Goal: Task Accomplishment & Management: Complete application form

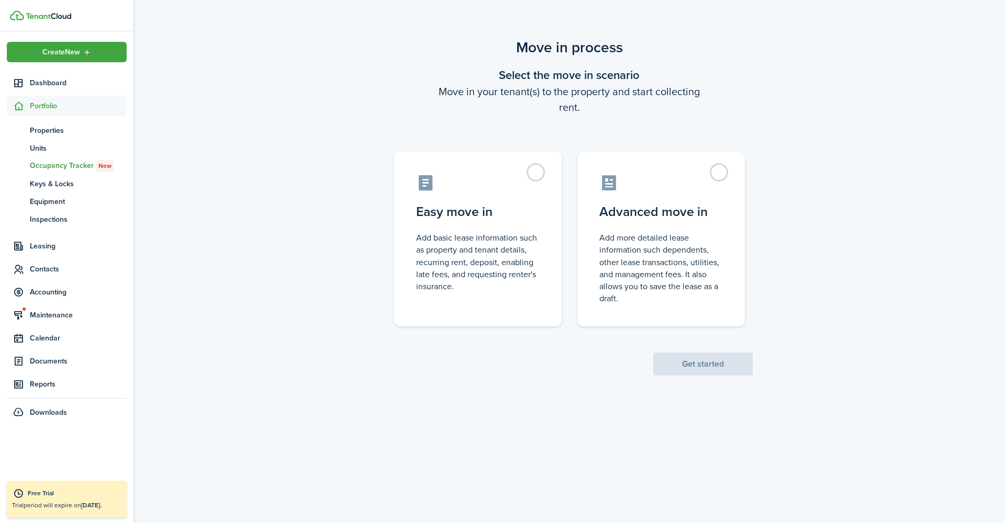
click at [676, 373] on scenario-actions "Get started" at bounding box center [702, 351] width 99 height 49
click at [503, 218] on control-radio-card-title "Easy move in" at bounding box center [477, 209] width 123 height 19
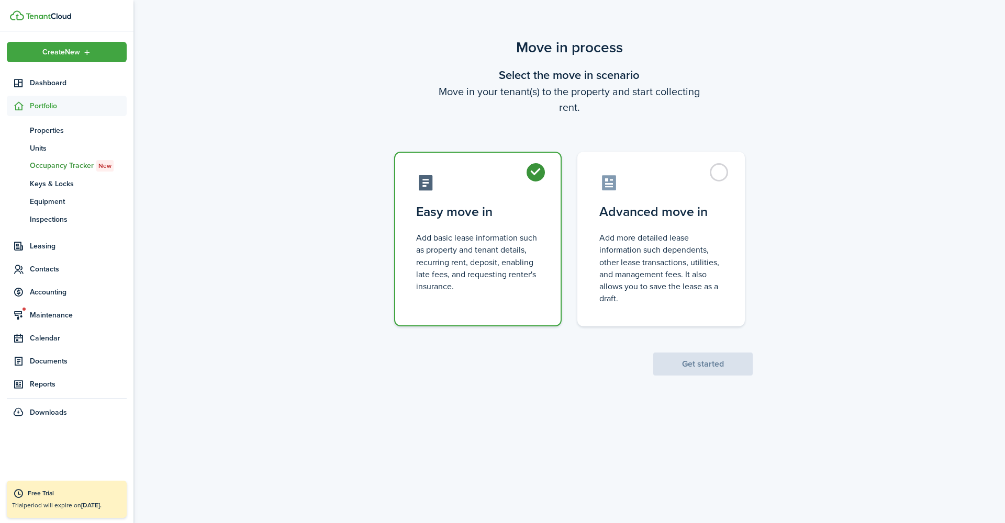
radio input "true"
click at [692, 359] on button "Get started" at bounding box center [702, 364] width 99 height 23
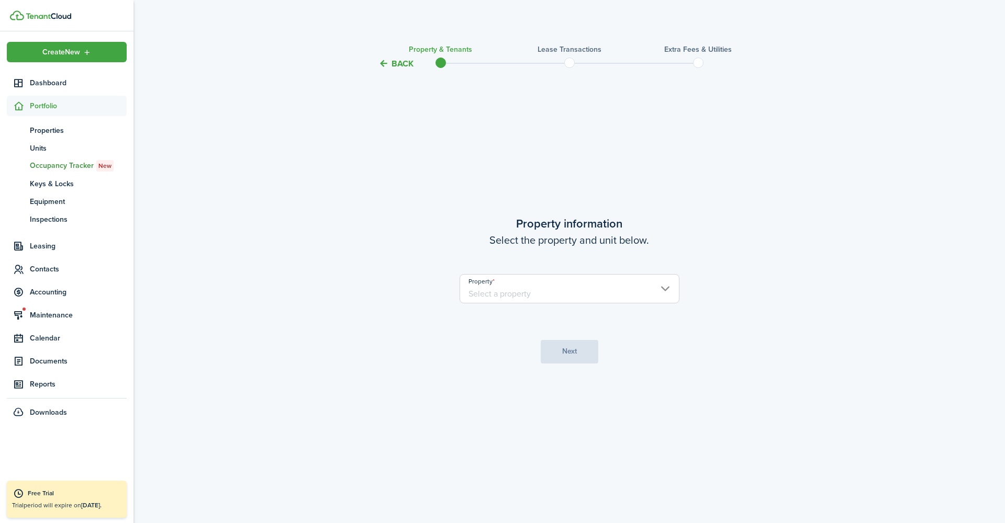
click at [542, 290] on input "Property" at bounding box center [569, 288] width 220 height 29
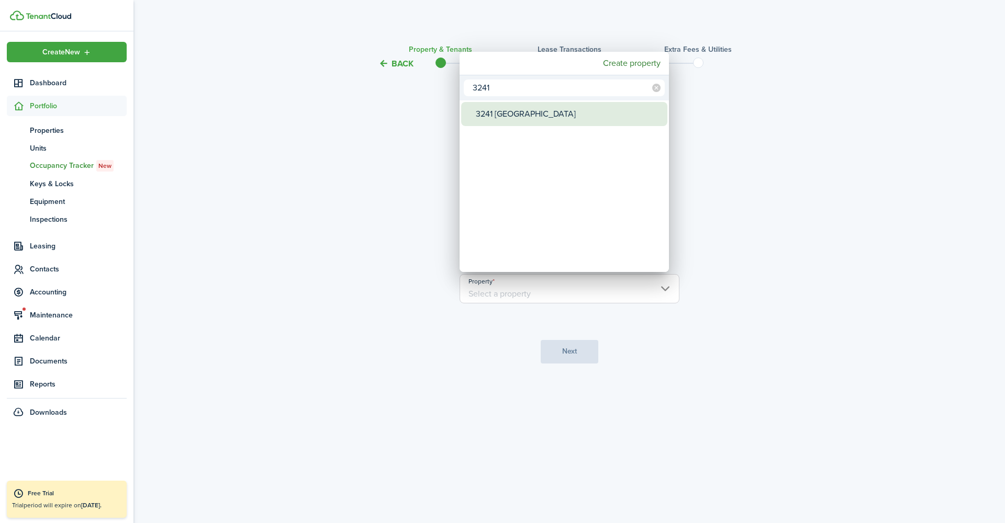
type input "3241"
click at [522, 116] on div "3241 [GEOGRAPHIC_DATA]" at bounding box center [568, 114] width 185 height 24
type input "3241 [GEOGRAPHIC_DATA]"
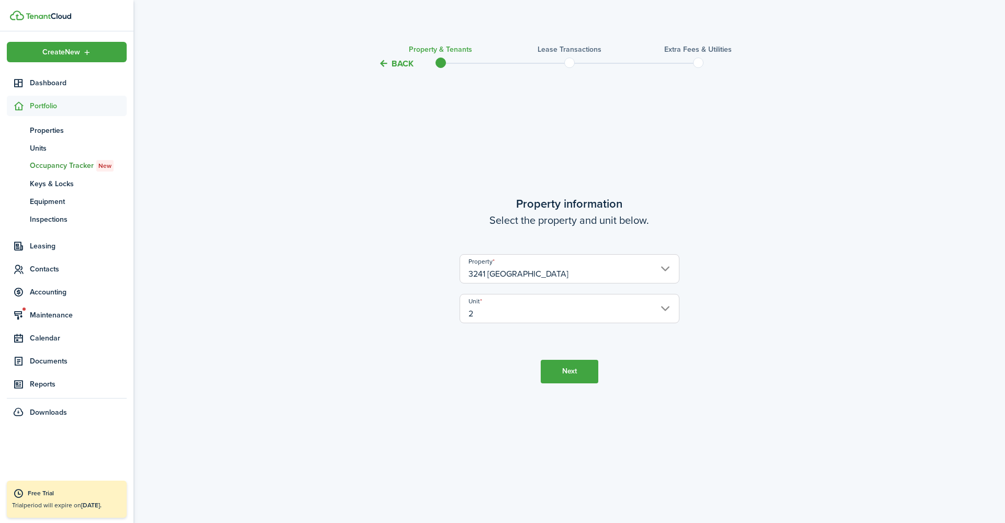
click at [558, 378] on button "Next" at bounding box center [570, 372] width 58 height 24
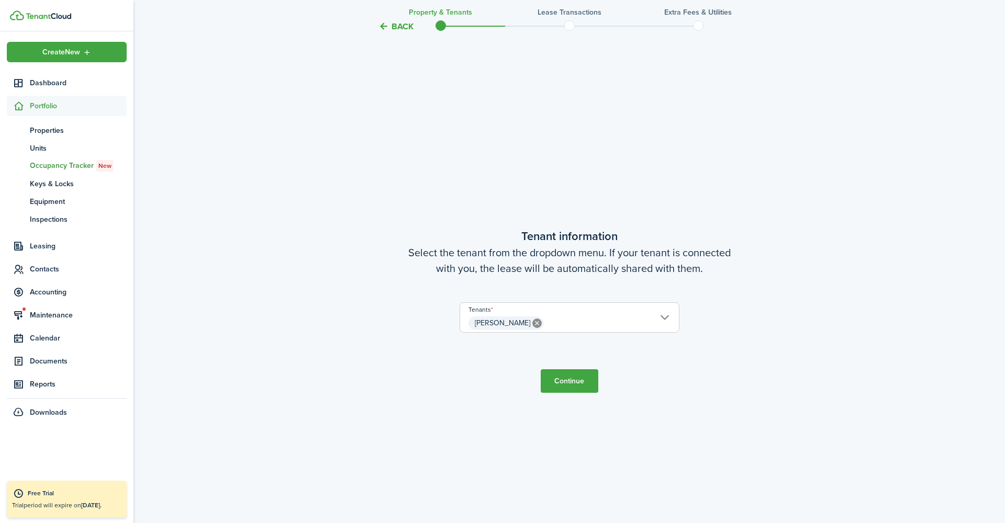
scroll to position [453, 0]
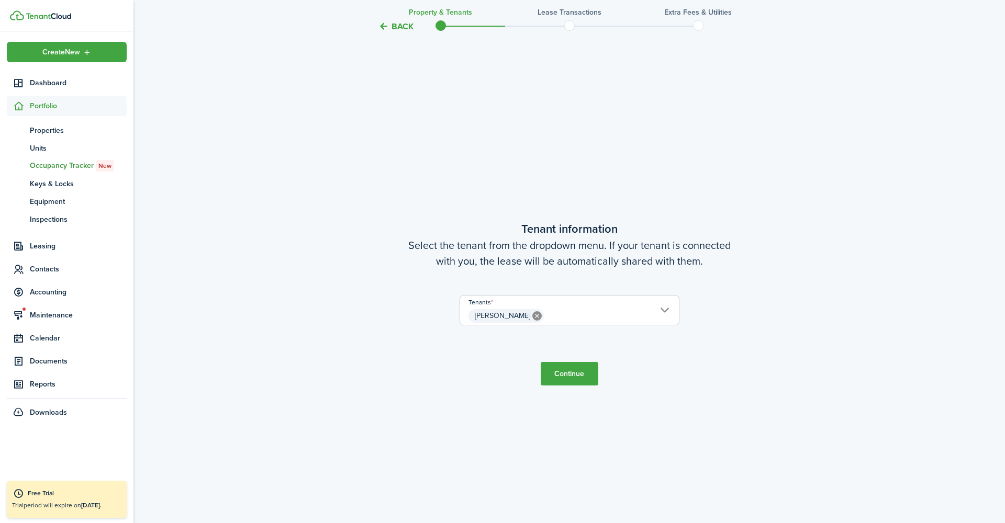
click at [575, 376] on button "Continue" at bounding box center [570, 374] width 58 height 24
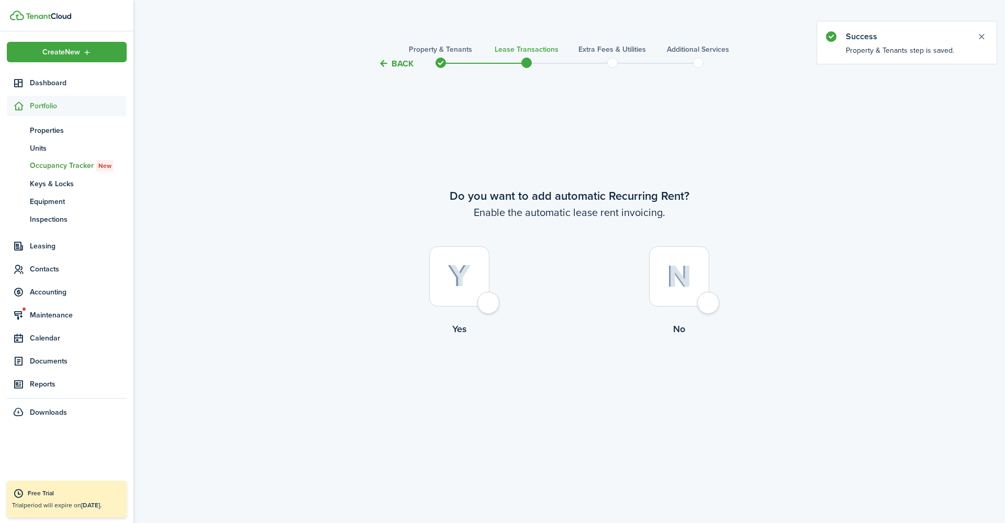
click at [482, 304] on div at bounding box center [459, 276] width 60 height 60
radio input "true"
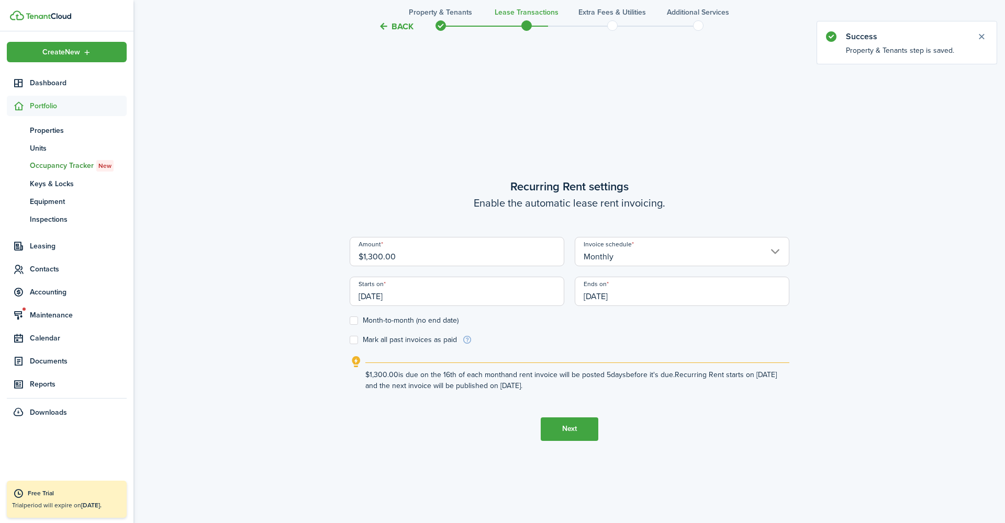
scroll to position [453, 0]
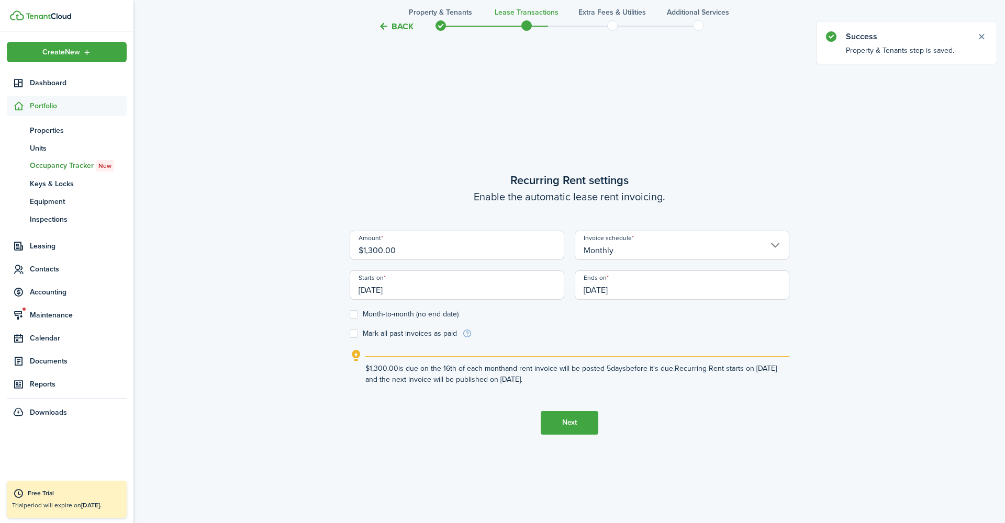
click at [487, 292] on input "[DATE]" at bounding box center [457, 285] width 215 height 29
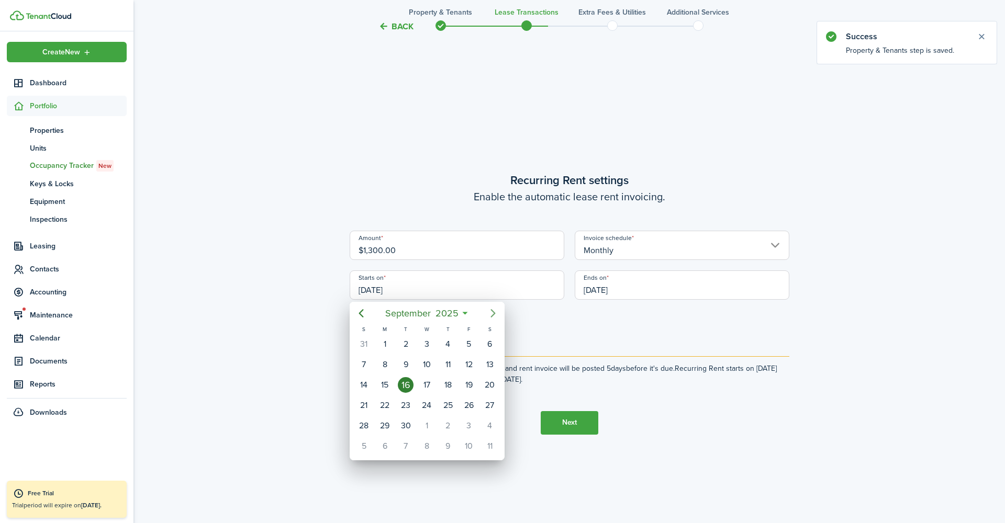
click at [491, 313] on icon "Next page" at bounding box center [493, 313] width 13 height 13
click at [430, 342] on div "1" at bounding box center [427, 344] width 16 height 16
type input "[DATE]"
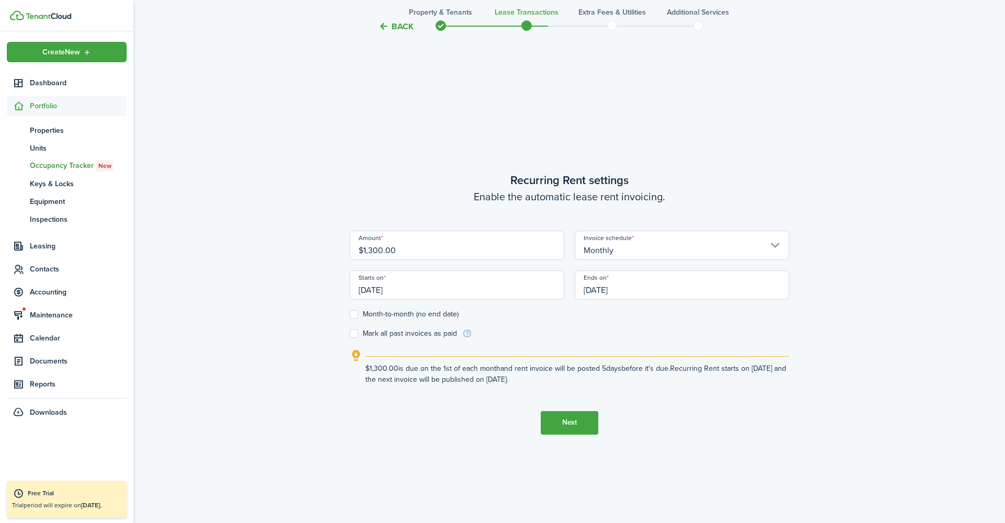
click at [633, 288] on input "[DATE]" at bounding box center [682, 285] width 215 height 29
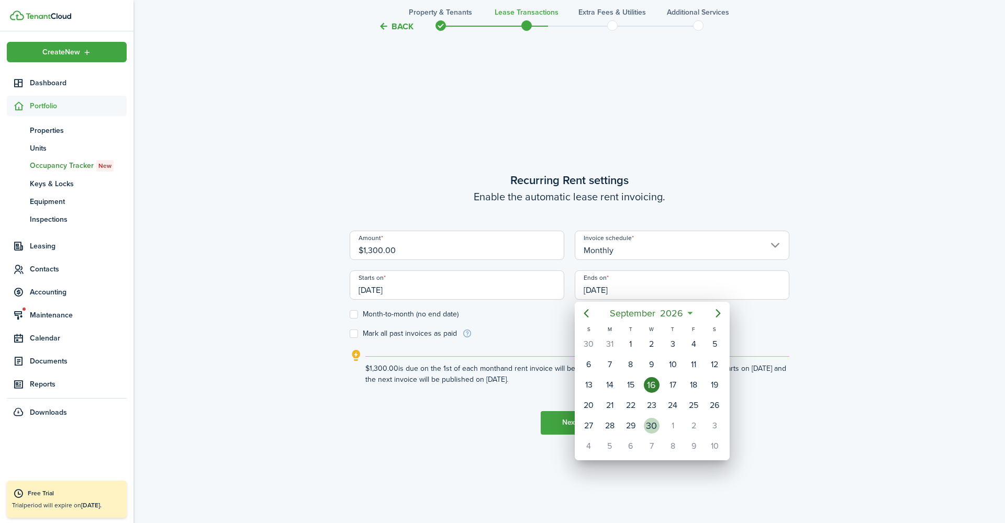
click at [653, 427] on div "30" at bounding box center [652, 426] width 16 height 16
type input "[DATE]"
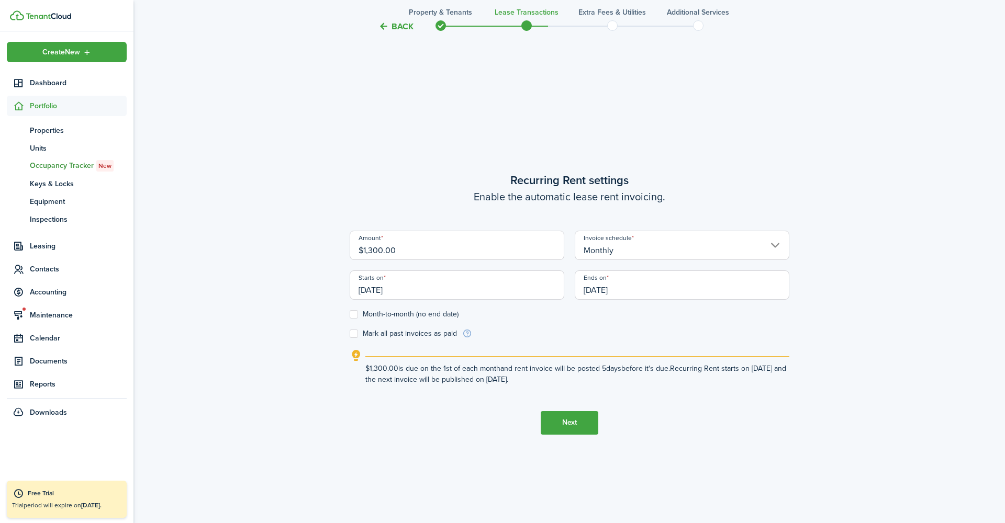
click at [434, 315] on label "Month-to-month (no end date)" at bounding box center [404, 314] width 109 height 8
click at [350, 314] on input "Month-to-month (no end date)" at bounding box center [349, 314] width 1 height 1
checkbox input "true"
click at [576, 421] on button "Next" at bounding box center [570, 423] width 58 height 24
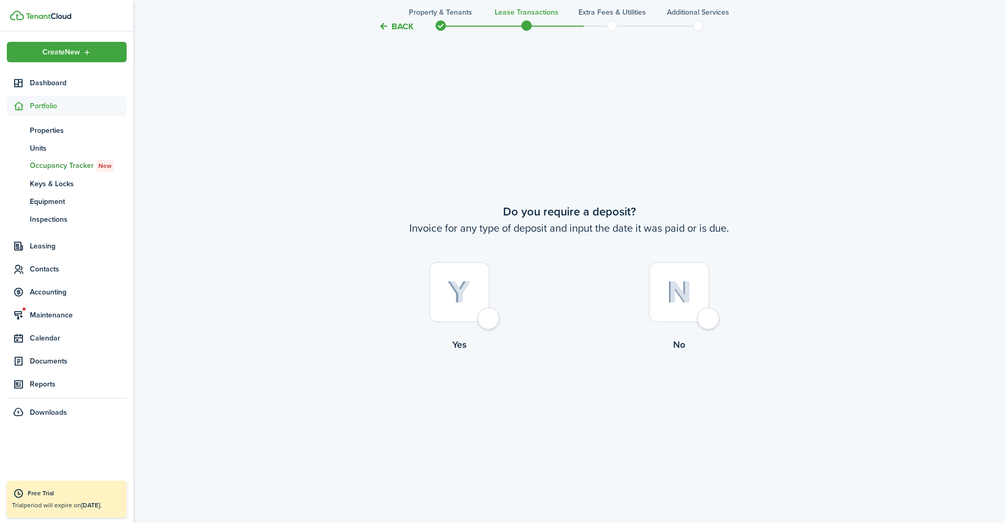
scroll to position [976, 0]
click at [488, 320] on div at bounding box center [459, 290] width 60 height 60
radio input "true"
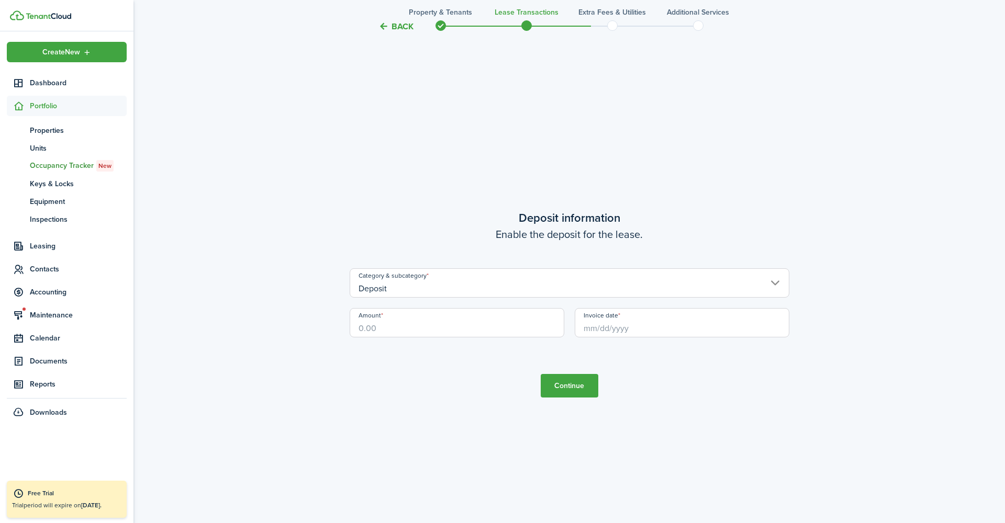
scroll to position [1500, 0]
click at [472, 330] on input "Amount" at bounding box center [457, 322] width 215 height 29
click at [448, 324] on input "$133,030,030.00" at bounding box center [457, 322] width 215 height 29
drag, startPoint x: 448, startPoint y: 324, endPoint x: 266, endPoint y: 308, distance: 182.8
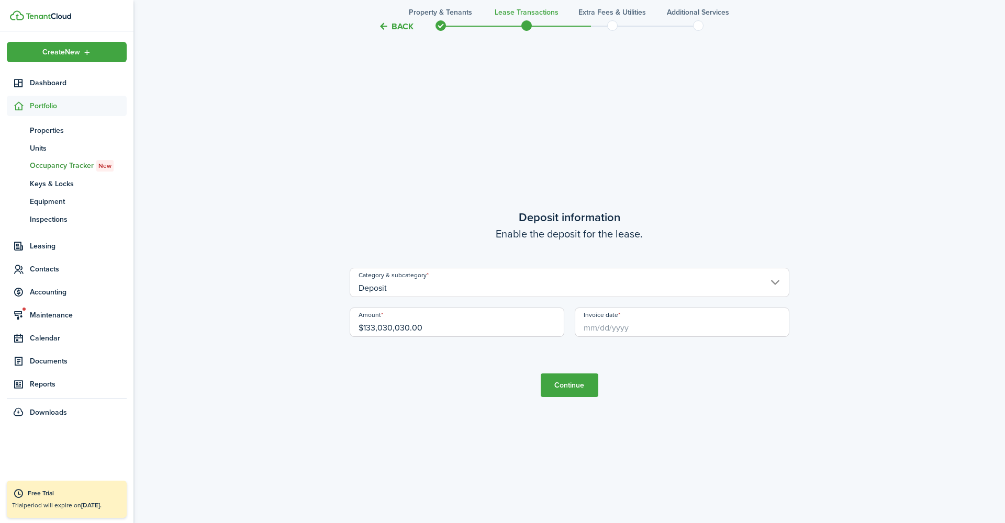
paste input ",3"
click at [578, 332] on input "Invoice date" at bounding box center [682, 322] width 215 height 29
type input "$1,300.00"
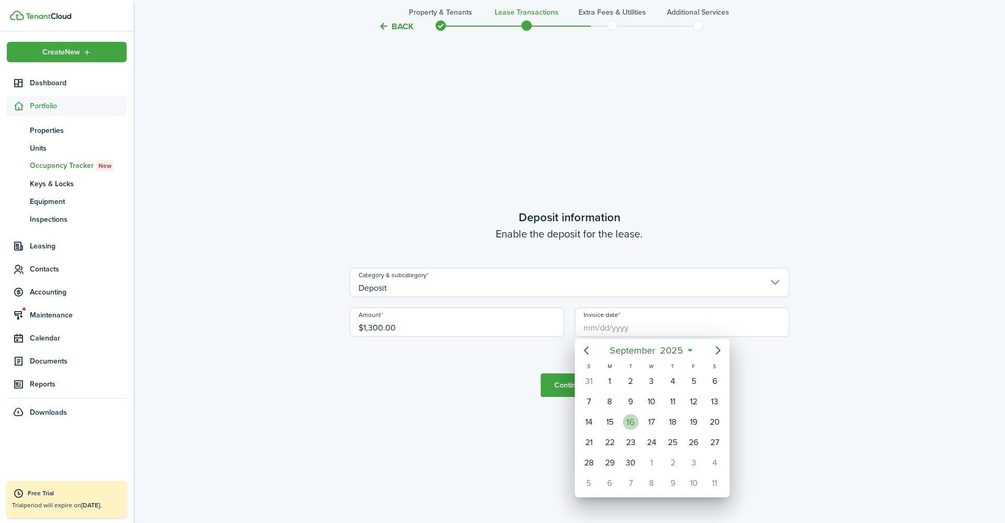
click at [632, 423] on div "16" at bounding box center [631, 422] width 16 height 16
type input "[DATE]"
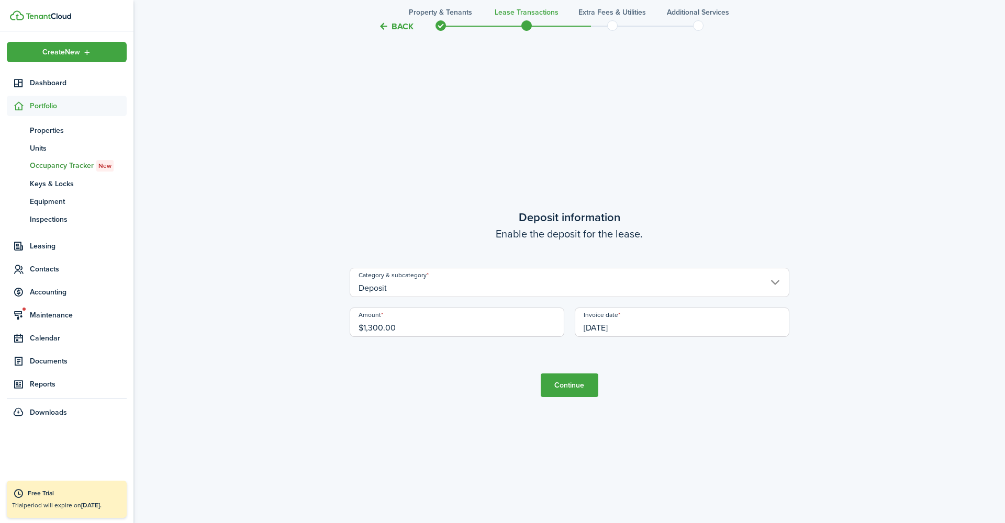
click at [583, 390] on button "Continue" at bounding box center [570, 386] width 58 height 24
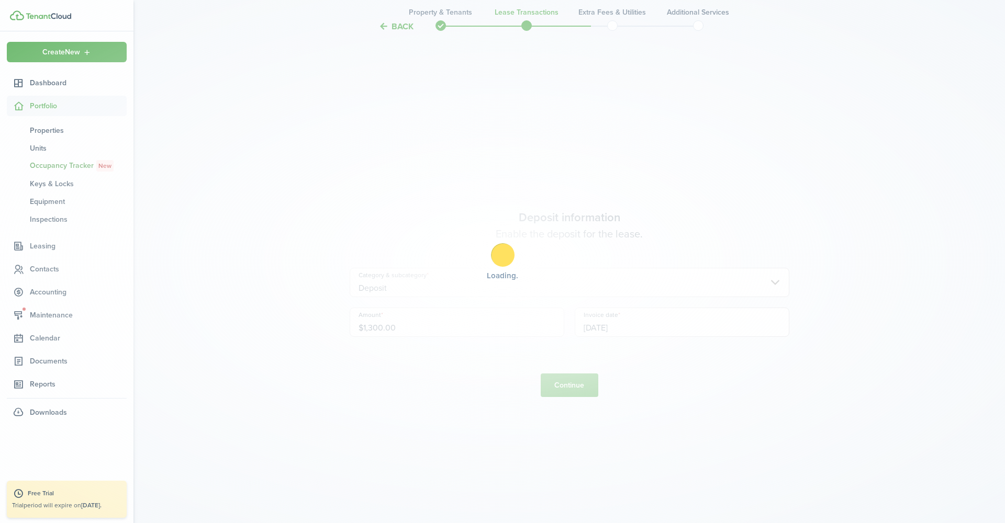
scroll to position [0, 0]
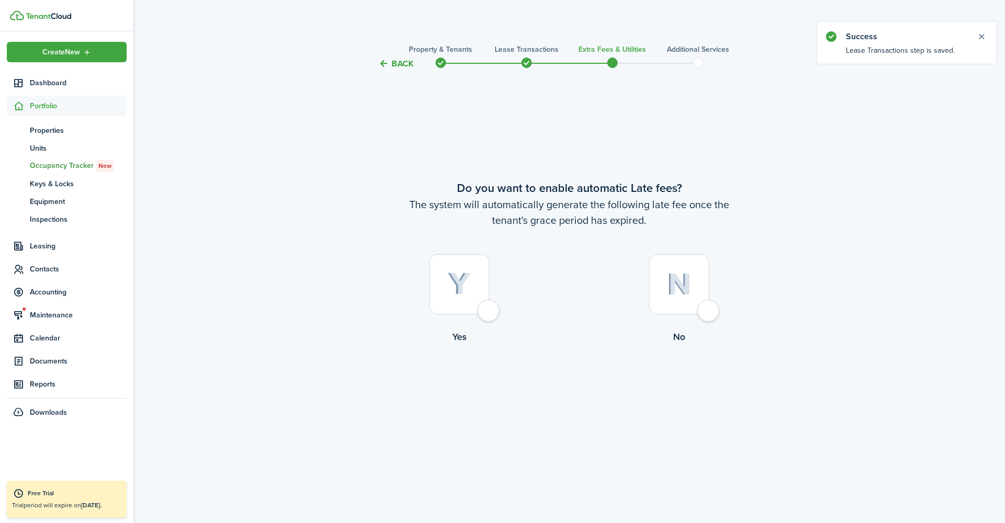
click at [706, 307] on div at bounding box center [679, 284] width 60 height 60
radio input "true"
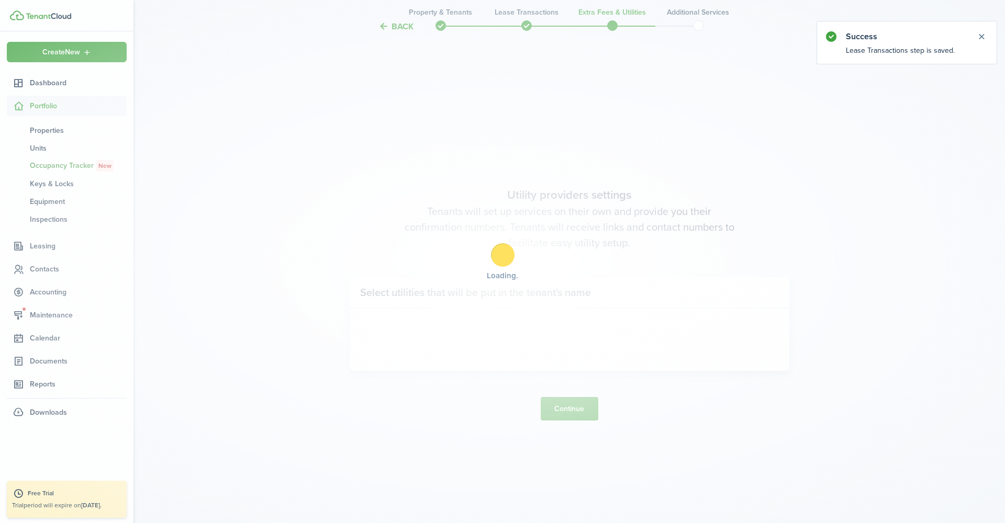
scroll to position [453, 0]
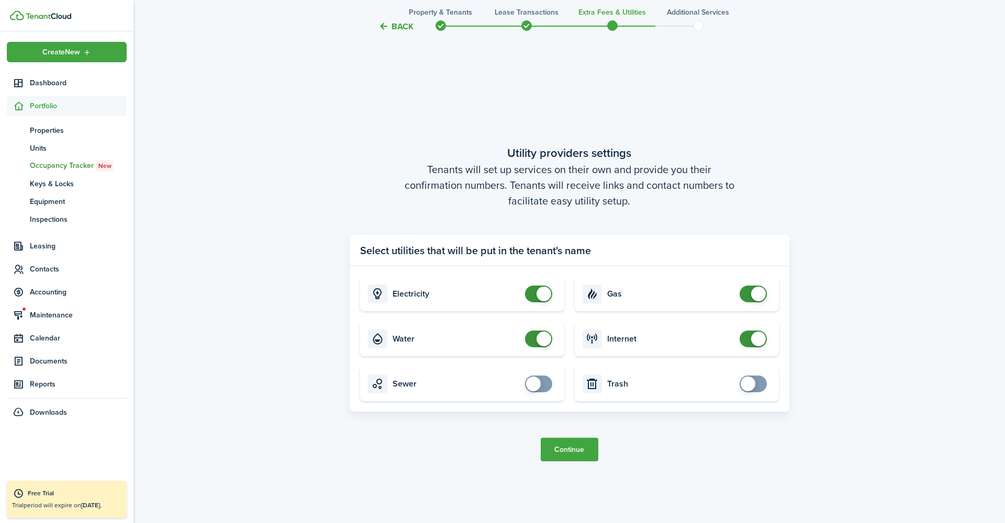
click at [542, 290] on span at bounding box center [543, 294] width 15 height 15
checkbox input "true"
click at [543, 293] on span at bounding box center [538, 294] width 10 height 17
click at [572, 451] on button "Continue" at bounding box center [570, 450] width 58 height 24
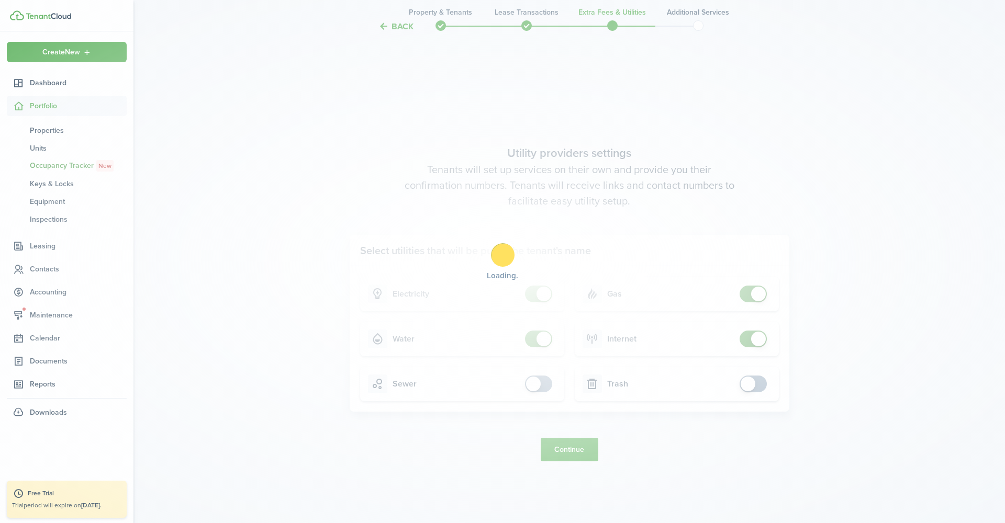
scroll to position [0, 0]
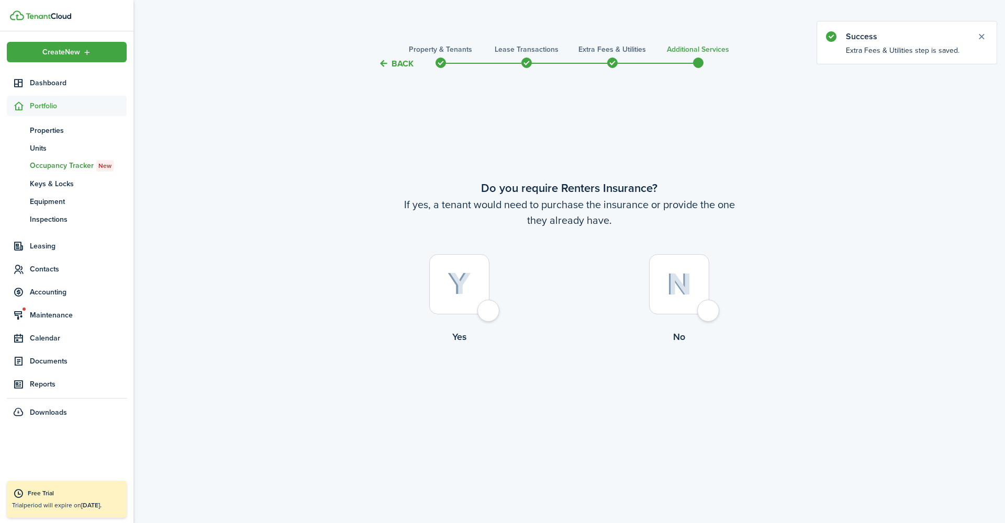
click at [697, 306] on div at bounding box center [679, 284] width 60 height 60
radio input "true"
click at [594, 390] on button "Complete move in" at bounding box center [569, 387] width 77 height 24
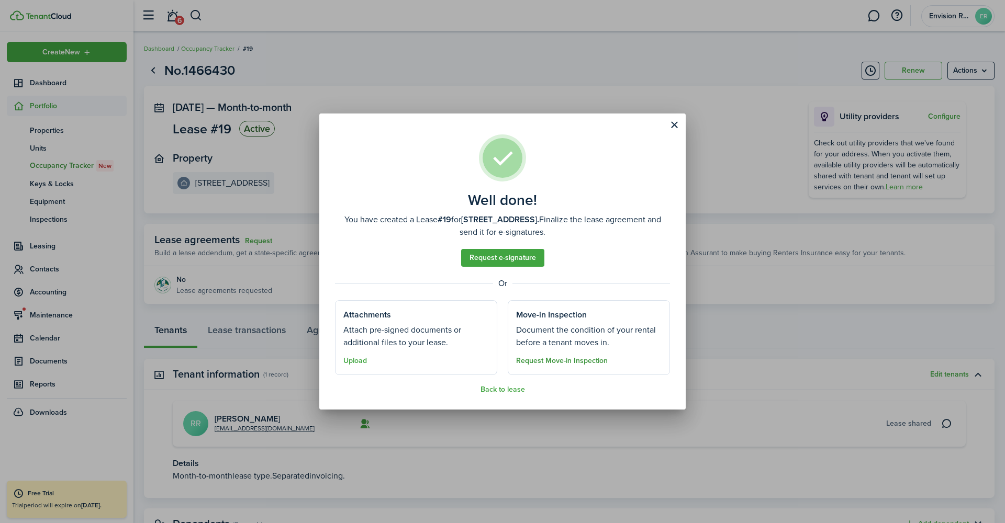
click at [572, 361] on button "Request Move-in Inspection" at bounding box center [562, 361] width 92 height 8
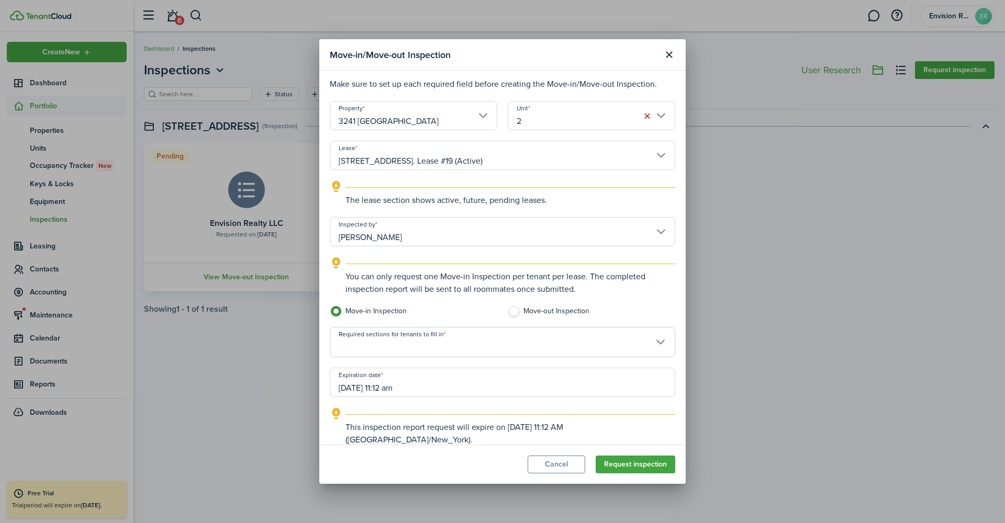
scroll to position [3, 0]
click at [453, 345] on span at bounding box center [502, 349] width 344 height 18
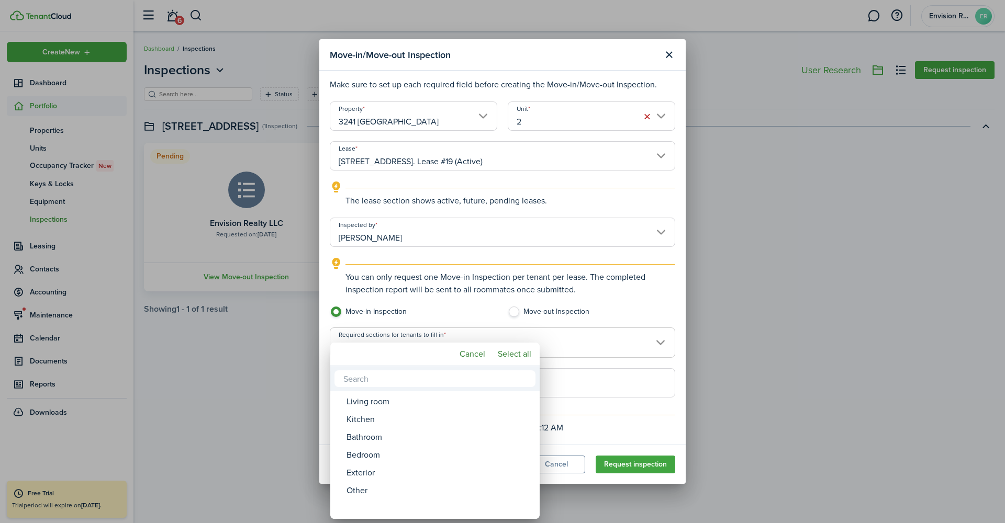
click at [469, 322] on div at bounding box center [502, 261] width 1172 height 691
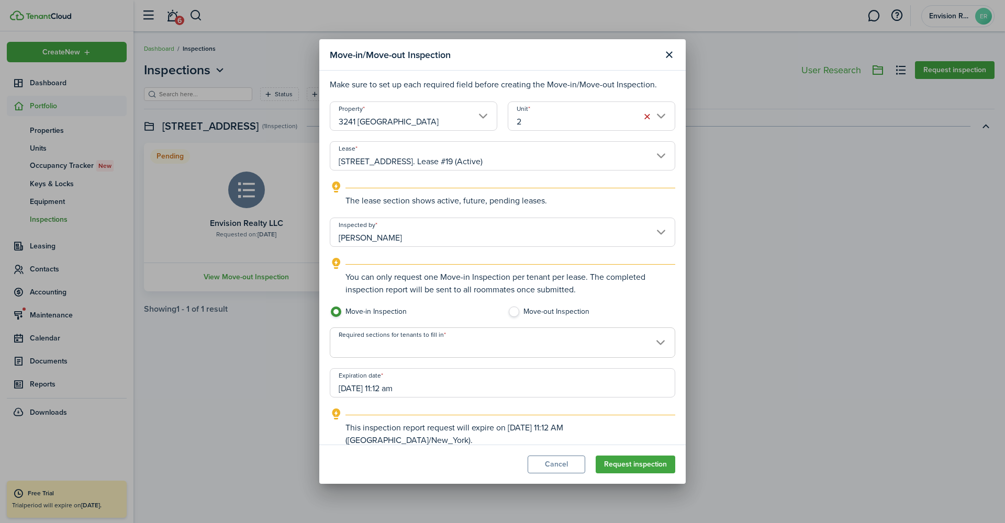
scroll to position [0, 0]
click at [621, 457] on button "Request inspection" at bounding box center [635, 465] width 80 height 18
click at [576, 349] on span at bounding box center [502, 349] width 344 height 18
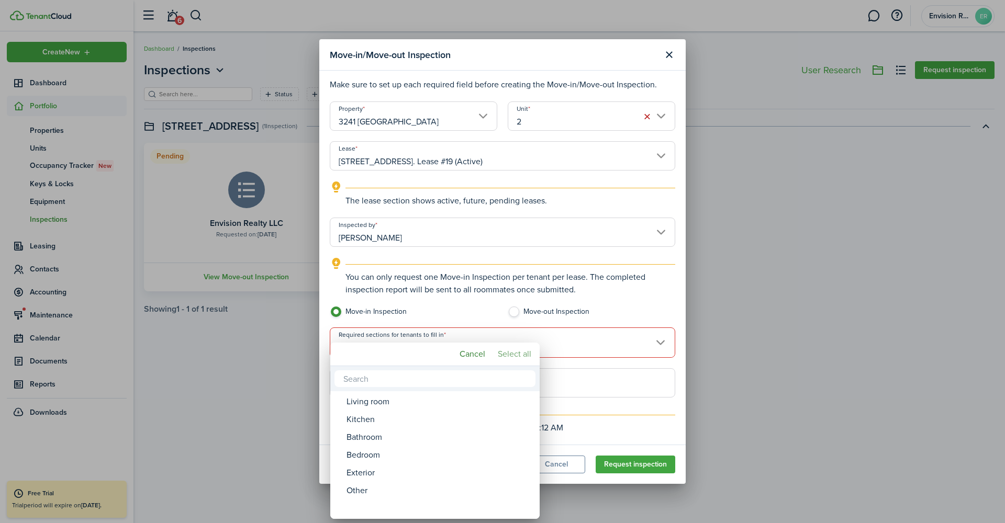
click at [514, 354] on mbsc-button "Select all" at bounding box center [514, 354] width 42 height 19
type input "Living room, Kitchen, Bathroom, Bedroom, Exterior, Other"
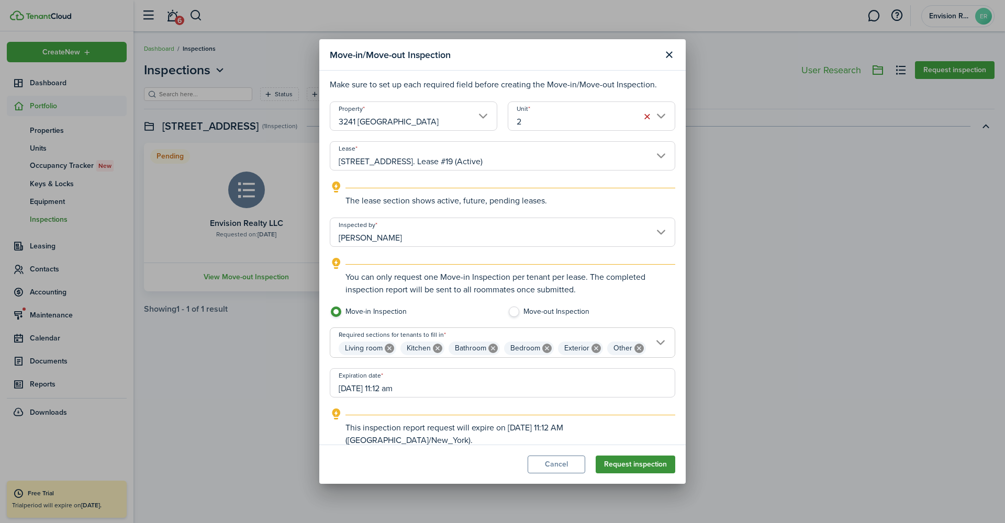
click at [635, 464] on button "Request inspection" at bounding box center [635, 465] width 80 height 18
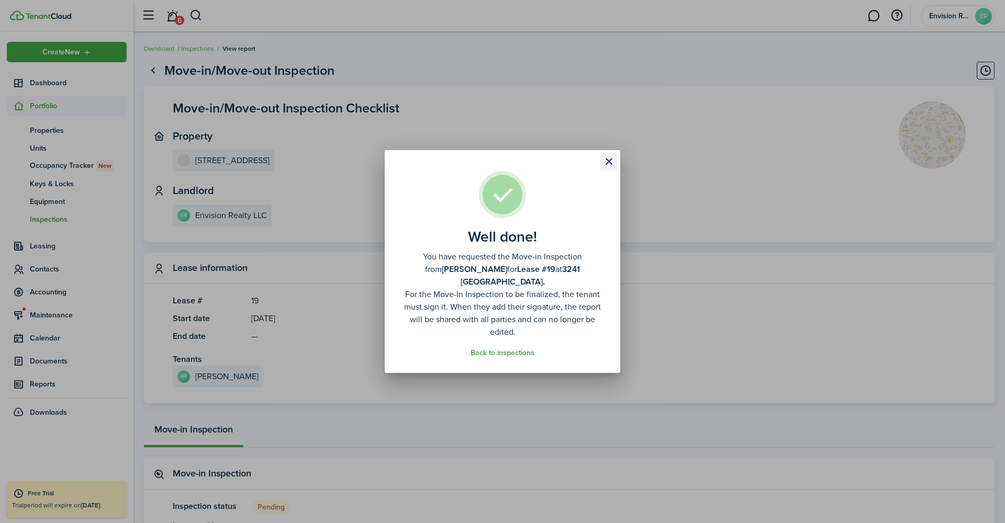
click at [608, 169] on button "Close modal" at bounding box center [609, 162] width 18 height 18
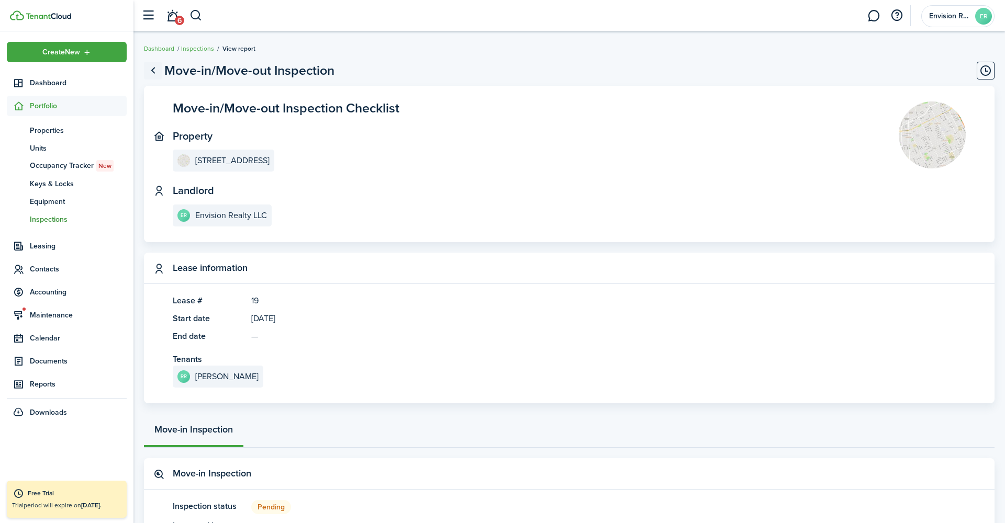
click at [152, 72] on link "Go back" at bounding box center [153, 71] width 18 height 18
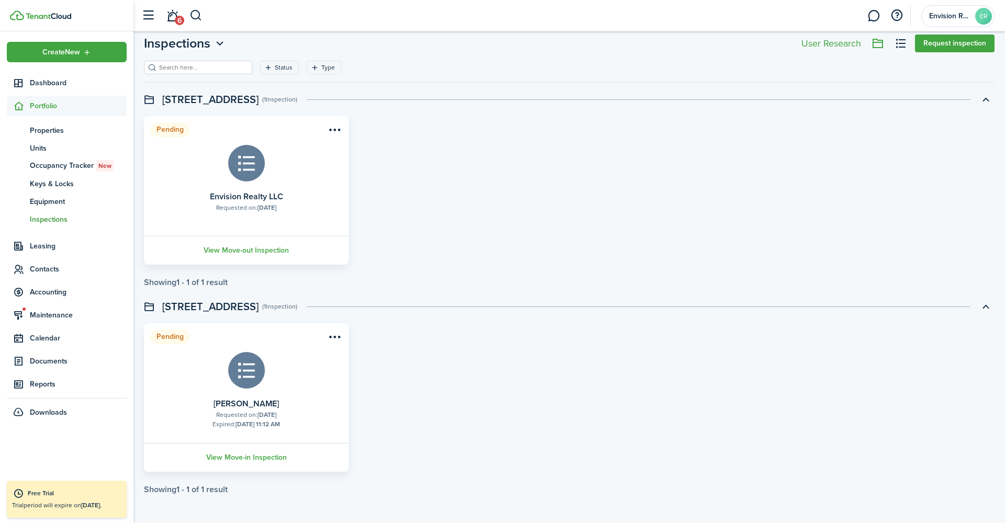
scroll to position [27, 0]
click at [330, 335] on menu-btn-icon "Open menu" at bounding box center [334, 337] width 18 height 18
click at [413, 331] on div "Pending Requested on: [DATE] Expired: [DATE] 11:12 AM [PERSON_NAME] View Move-i…" at bounding box center [569, 397] width 861 height 149
click at [51, 288] on span "Accounting" at bounding box center [78, 292] width 97 height 11
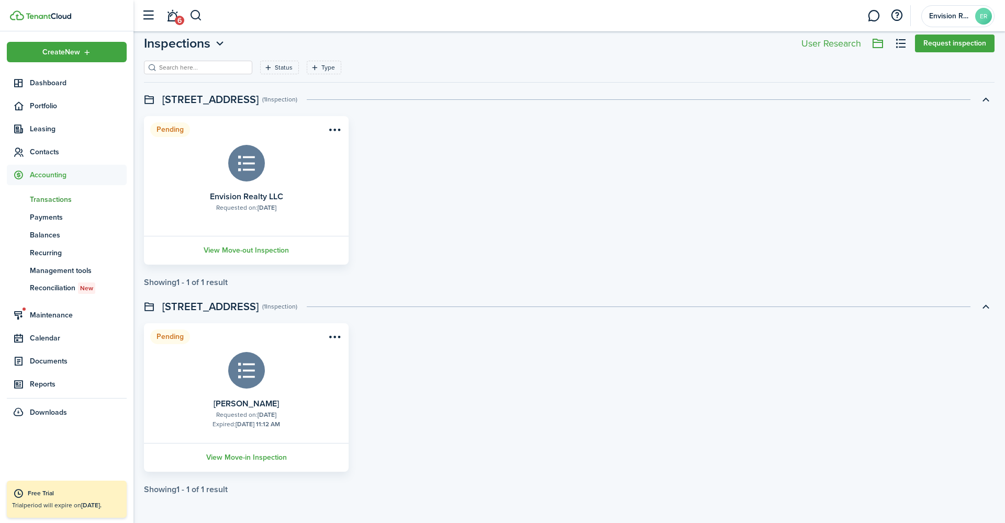
click at [48, 200] on span "Transactions" at bounding box center [78, 199] width 97 height 11
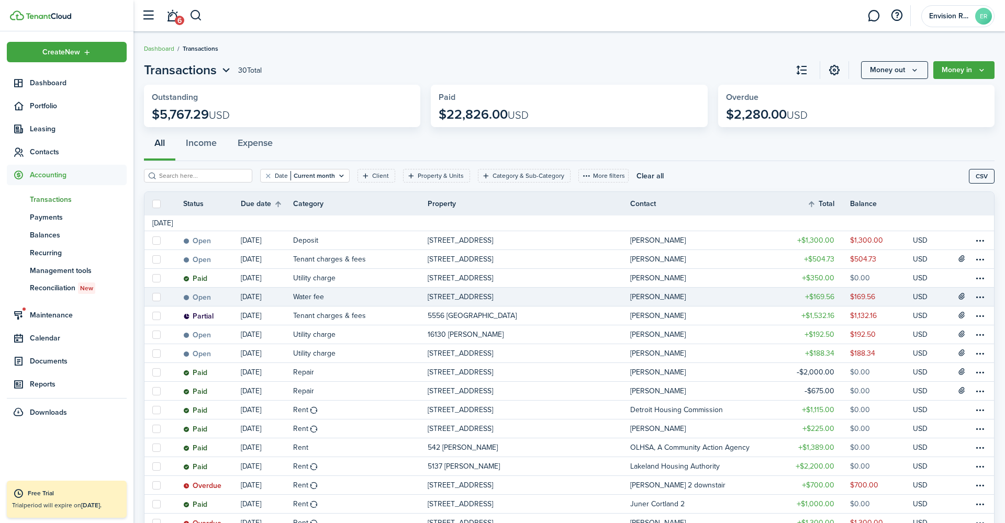
click at [310, 297] on table-info-title "Water fee" at bounding box center [308, 296] width 31 height 11
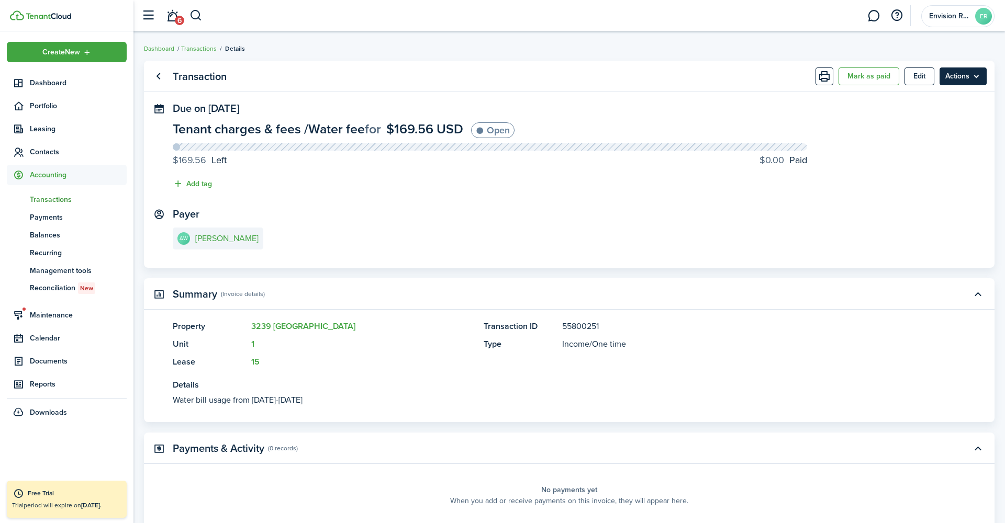
click at [971, 78] on menu-btn "Actions" at bounding box center [962, 77] width 47 height 18
click at [75, 201] on span "Transactions" at bounding box center [78, 199] width 97 height 11
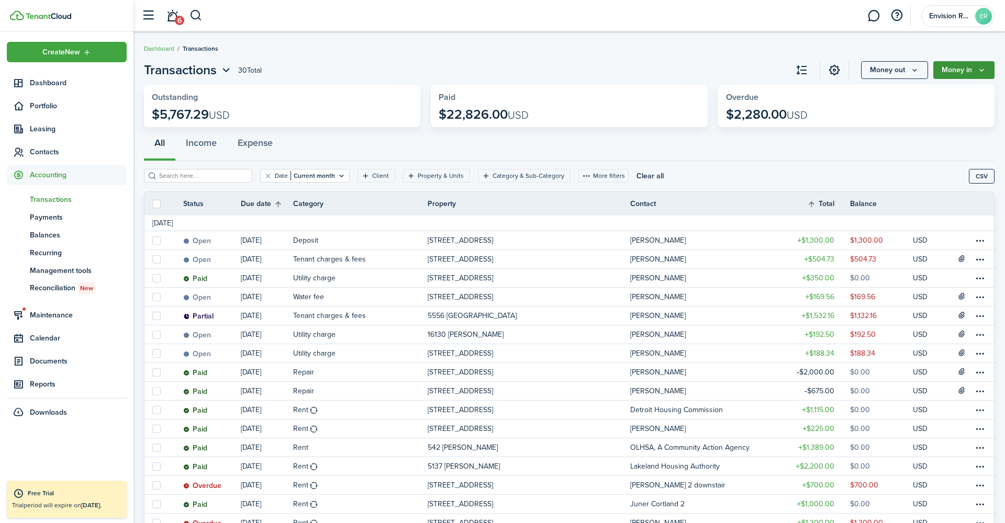
click at [936, 73] on button "Money in" at bounding box center [963, 70] width 61 height 18
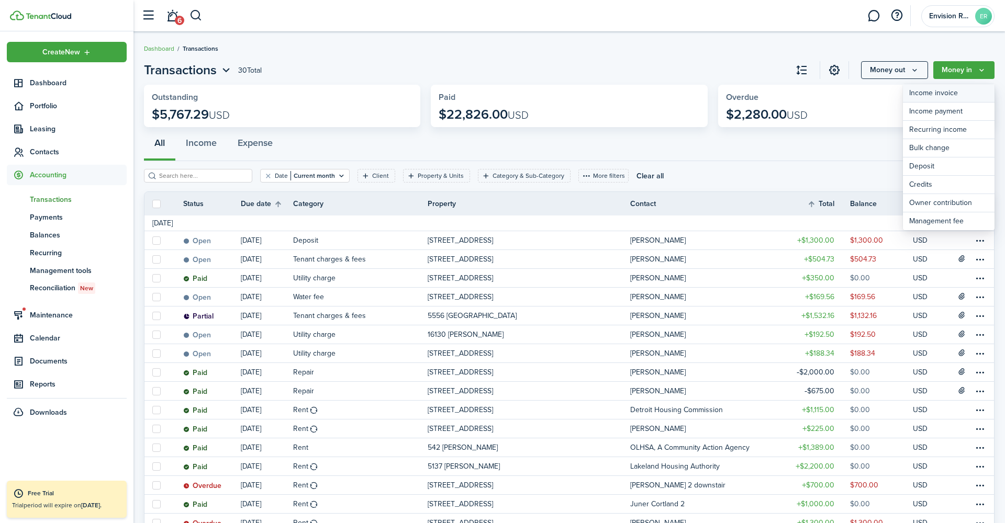
click at [931, 94] on link "Income invoice" at bounding box center [949, 93] width 92 height 18
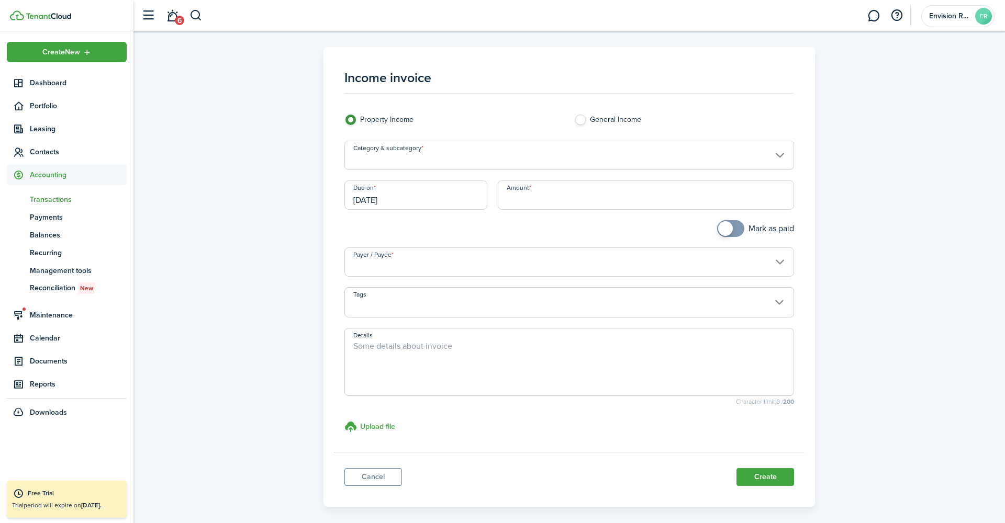
click at [457, 153] on input "Category & subcategory" at bounding box center [569, 155] width 450 height 29
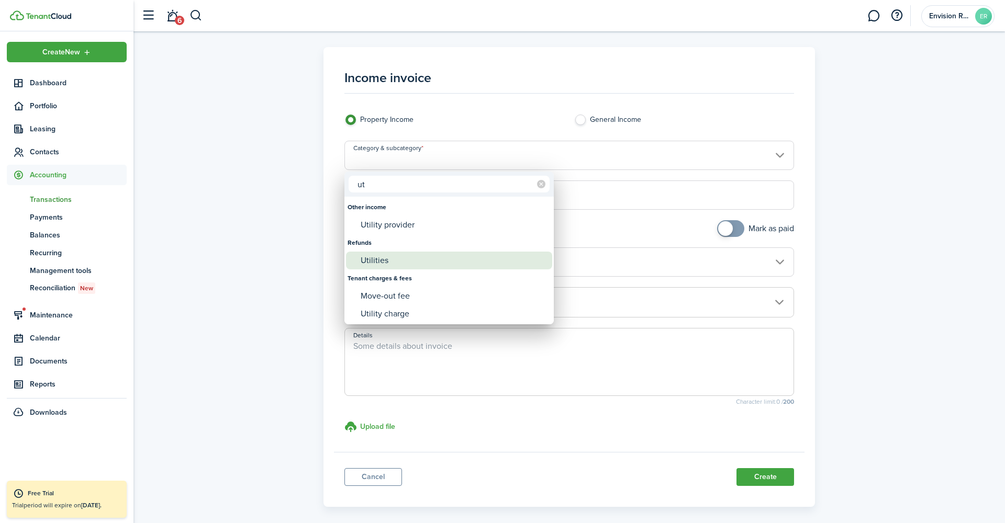
type input "ut"
click at [391, 260] on div "Utilities" at bounding box center [453, 261] width 185 height 18
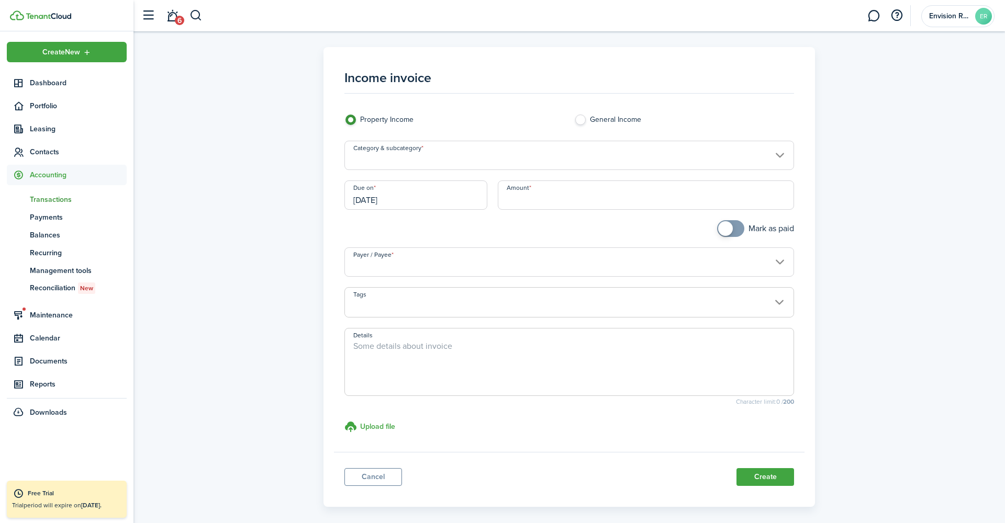
type input "Refunds / Utilities"
click at [577, 205] on input "Amount" at bounding box center [646, 195] width 296 height 29
type input "$114,147,147.44"
drag, startPoint x: 616, startPoint y: 200, endPoint x: 372, endPoint y: 187, distance: 245.3
click at [372, 187] on div "Due on [DATE] Amount $114,147,147.44" at bounding box center [569, 201] width 460 height 40
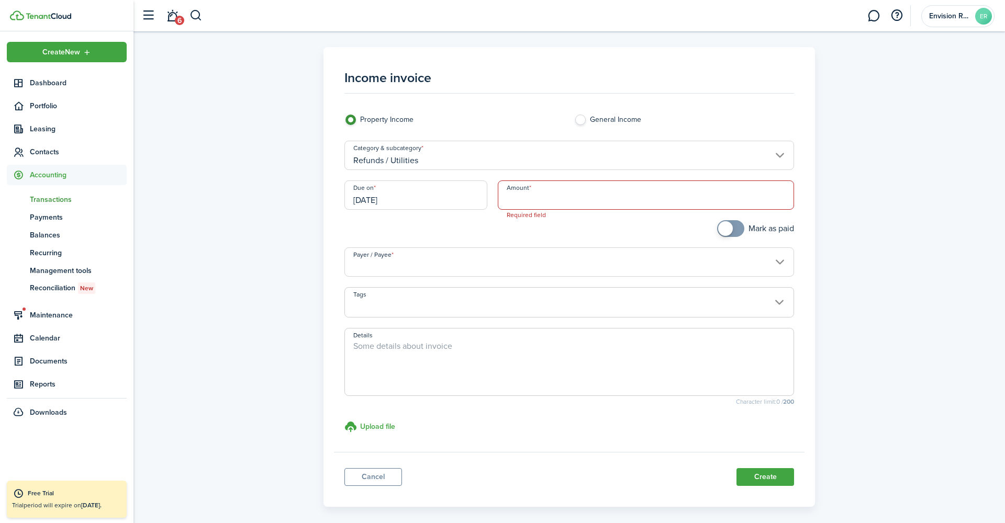
click at [395, 159] on input "Refunds / Utilities" at bounding box center [569, 155] width 450 height 29
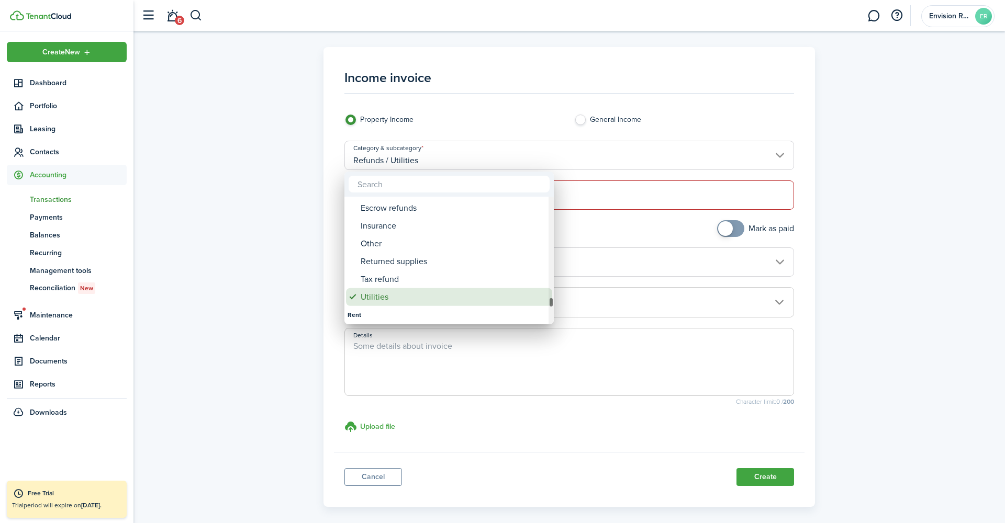
click at [391, 304] on div "Utilities" at bounding box center [453, 297] width 185 height 18
click at [528, 123] on div at bounding box center [502, 261] width 1172 height 691
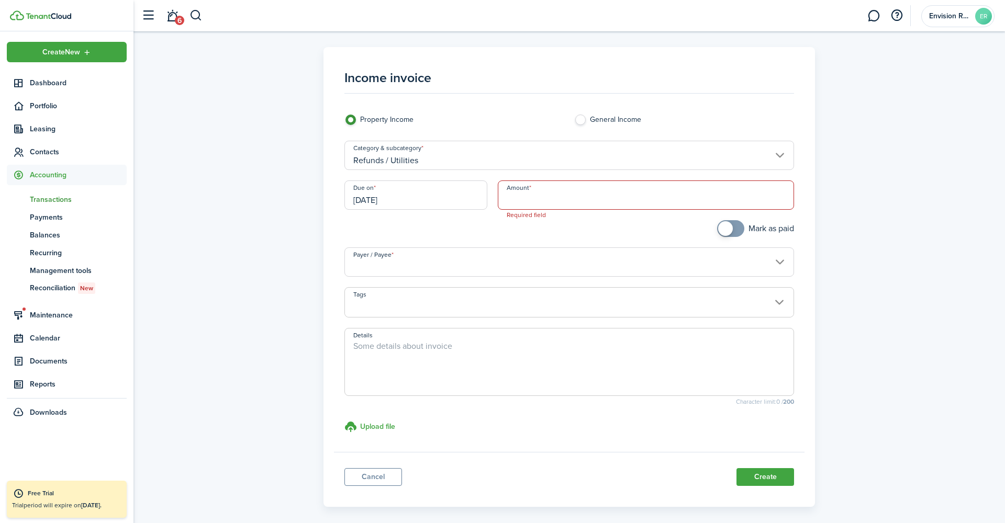
click at [537, 196] on input "Amount" at bounding box center [646, 195] width 296 height 29
drag, startPoint x: 589, startPoint y: 198, endPoint x: 448, endPoint y: 184, distance: 141.5
click at [448, 184] on div "Due on [DATE] Amount $114,147,147.44" at bounding box center [569, 201] width 460 height 40
paste input "47.46"
type input "$147.46"
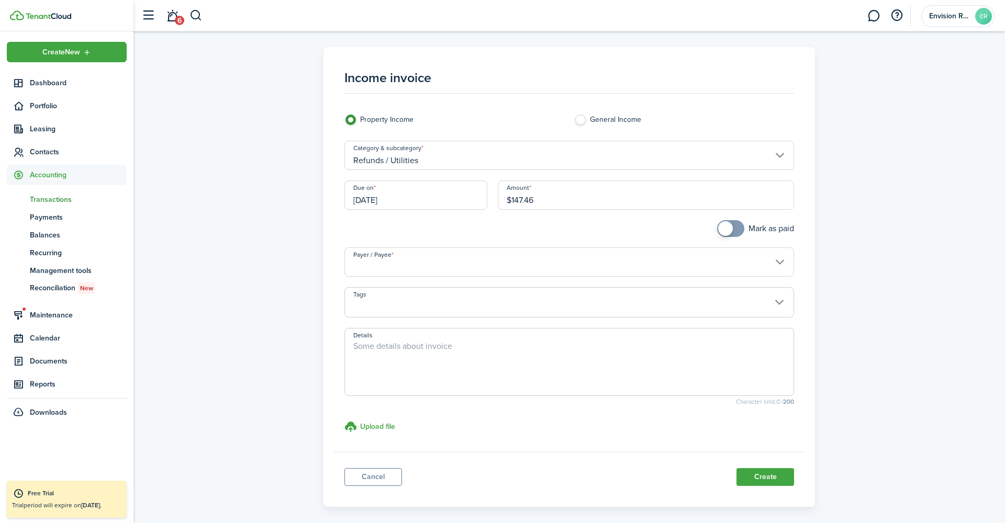
click at [399, 261] on input "Payer / Payee" at bounding box center [569, 262] width 450 height 29
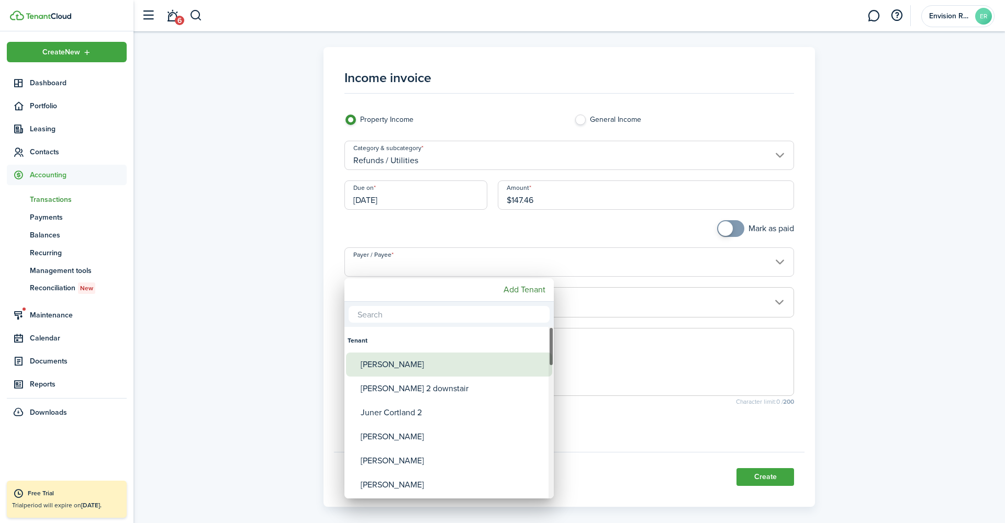
click at [401, 367] on div "[PERSON_NAME]" at bounding box center [453, 365] width 185 height 24
type input "[PERSON_NAME]"
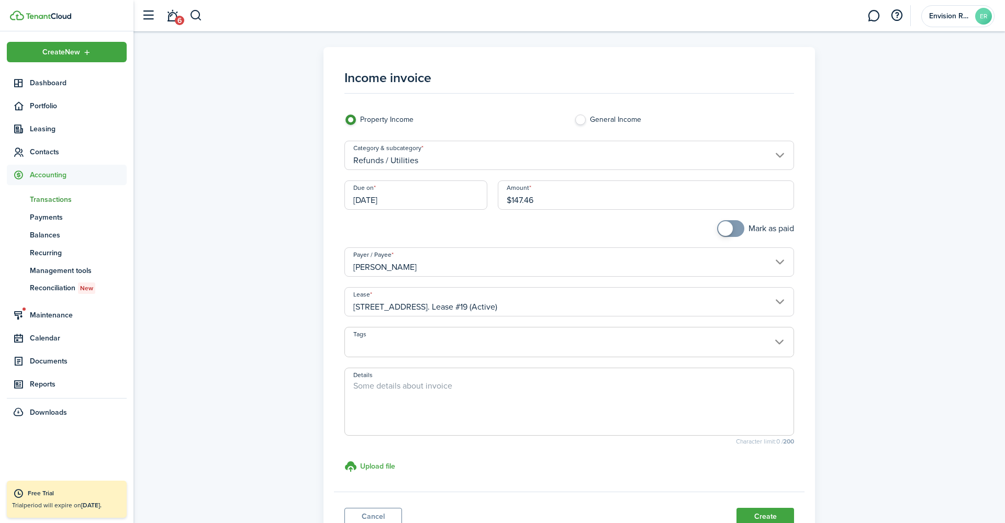
click at [441, 255] on input "[PERSON_NAME]" at bounding box center [569, 262] width 450 height 29
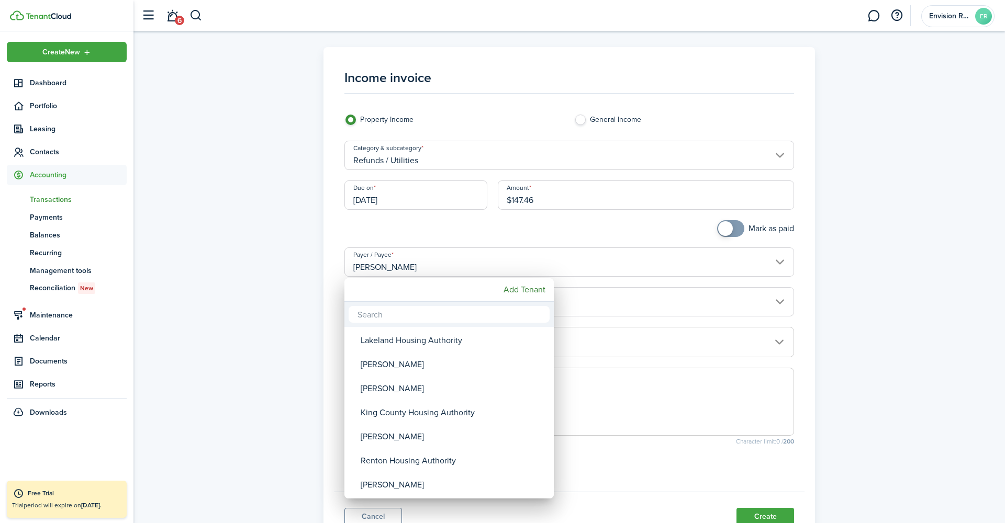
click at [410, 264] on div at bounding box center [502, 261] width 1172 height 691
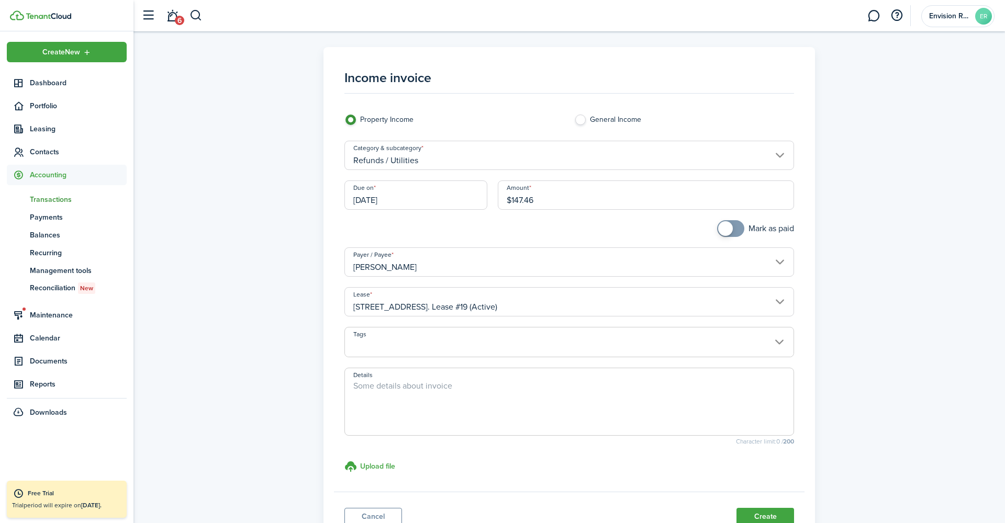
click at [402, 267] on input "[PERSON_NAME]" at bounding box center [569, 262] width 450 height 29
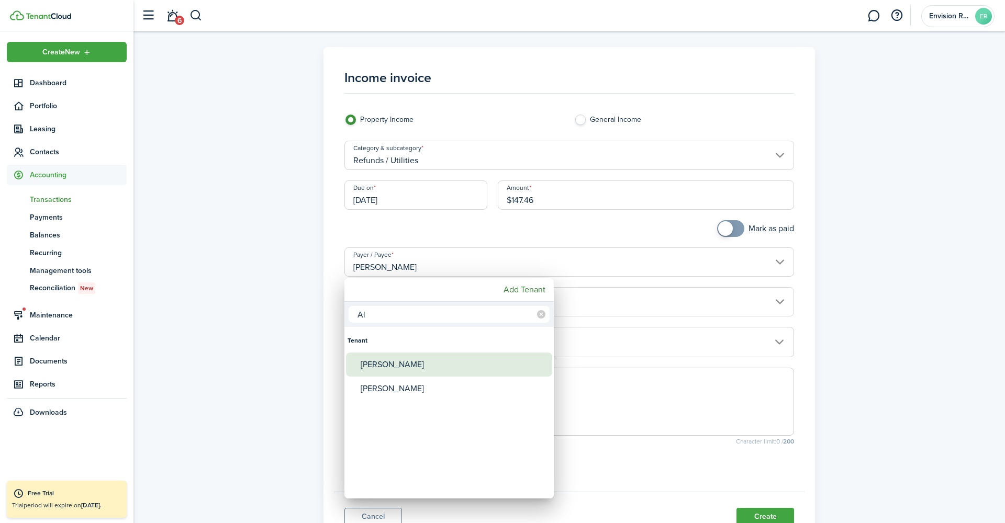
type input "Al"
click at [375, 362] on div "[PERSON_NAME]" at bounding box center [453, 365] width 185 height 24
type input "[PERSON_NAME]"
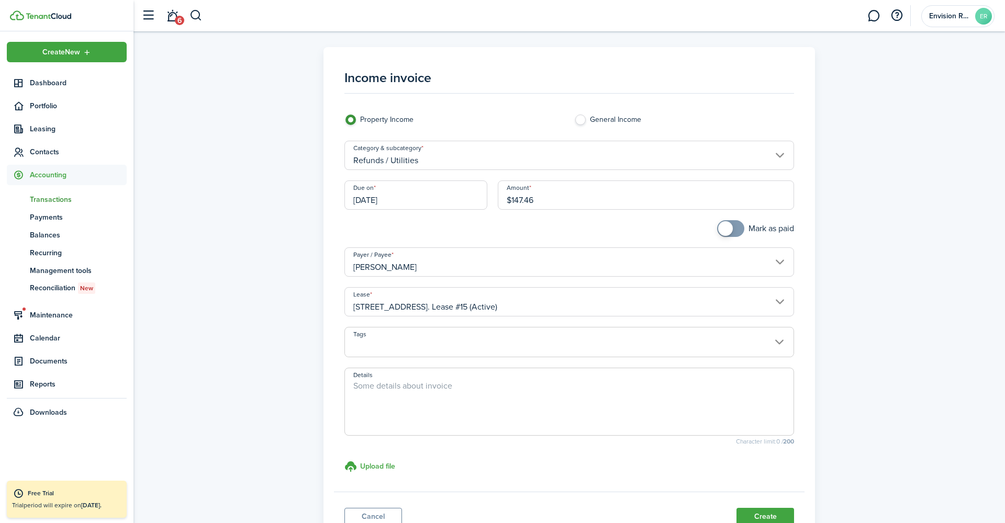
click at [389, 398] on textarea "Details" at bounding box center [569, 405] width 449 height 50
type textarea "Service date from [DATE] - [DATE]"
click at [382, 466] on h3 "Upload file" at bounding box center [377, 466] width 35 height 11
click at [344, 460] on input "Upload file store documents and templates Choose file" at bounding box center [344, 460] width 0 height 0
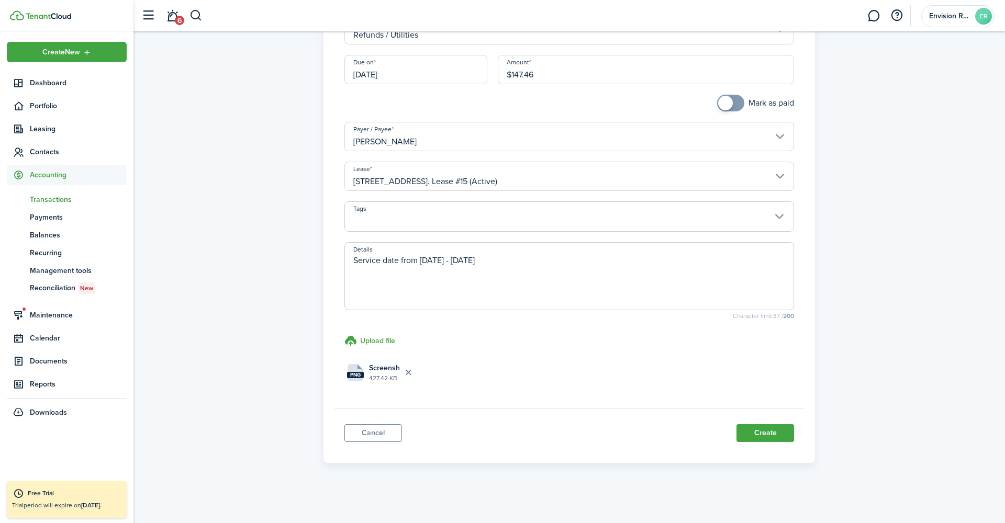
scroll to position [125, 0]
click at [365, 376] on file "png Screenshot [DATE] 11.16.41 AM.png 427.42 KB" at bounding box center [382, 373] width 76 height 29
click at [771, 431] on button "Create" at bounding box center [765, 434] width 58 height 18
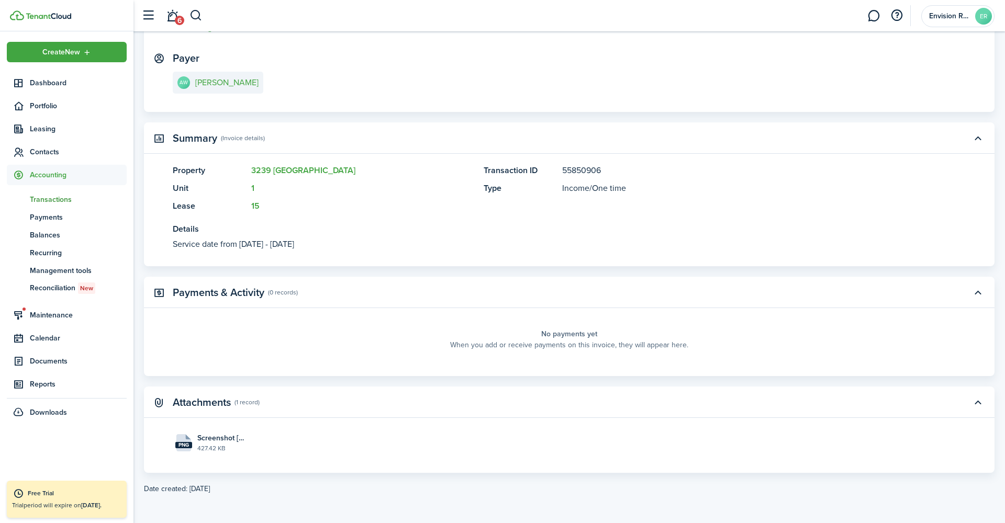
scroll to position [155, 0]
click at [60, 201] on span "Transactions" at bounding box center [78, 199] width 97 height 11
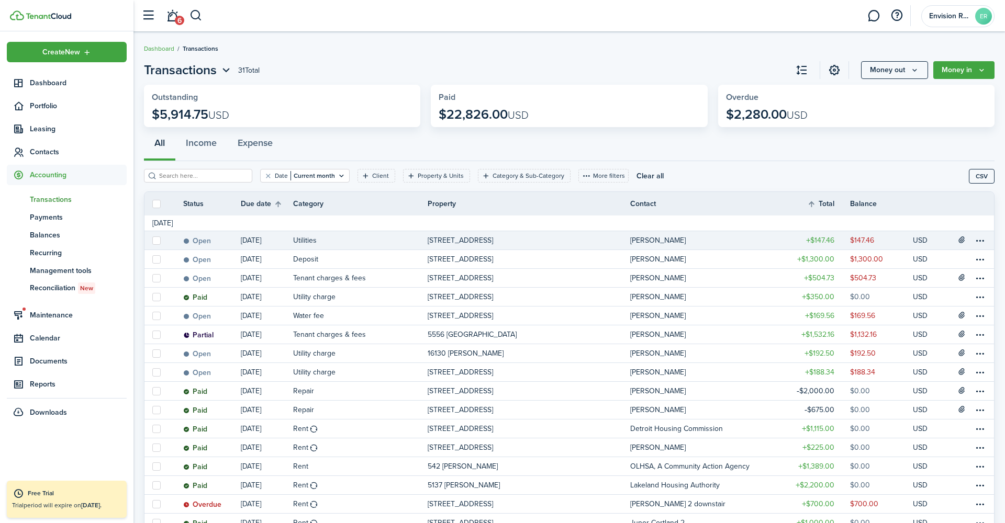
click at [342, 242] on link "Utilities" at bounding box center [360, 240] width 134 height 18
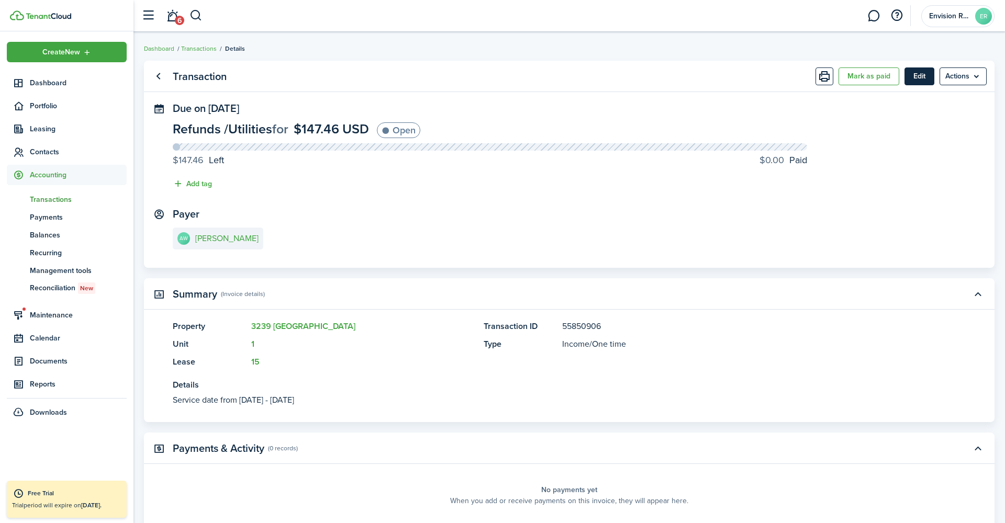
click at [916, 82] on button "Edit" at bounding box center [919, 77] width 30 height 18
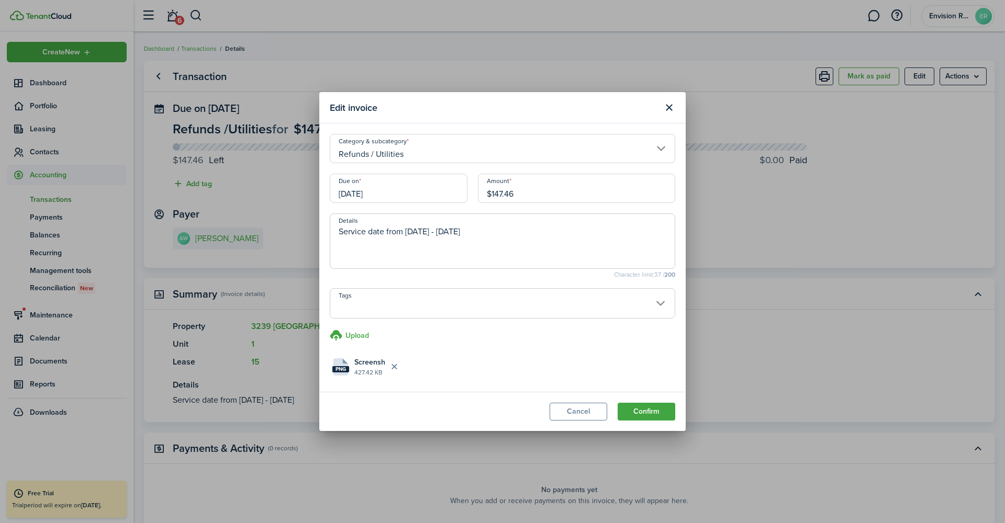
click at [425, 147] on input "Refunds / Utilities" at bounding box center [502, 148] width 345 height 29
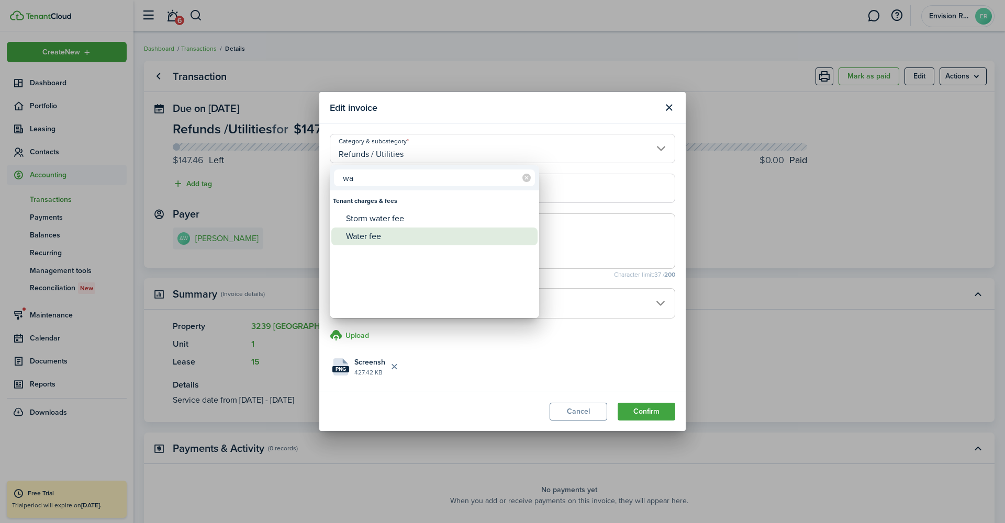
type input "w"
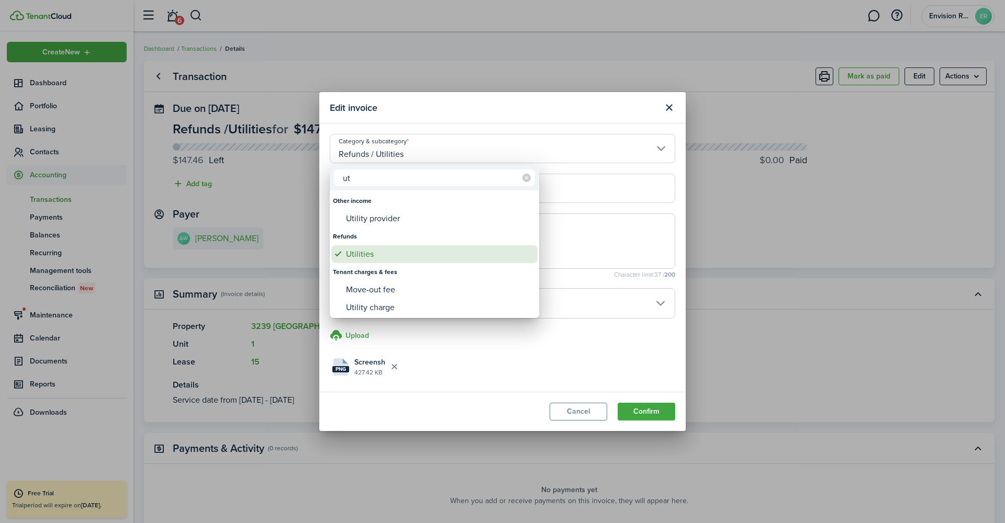
type input "ut"
click at [388, 255] on div "Utilities" at bounding box center [438, 254] width 185 height 18
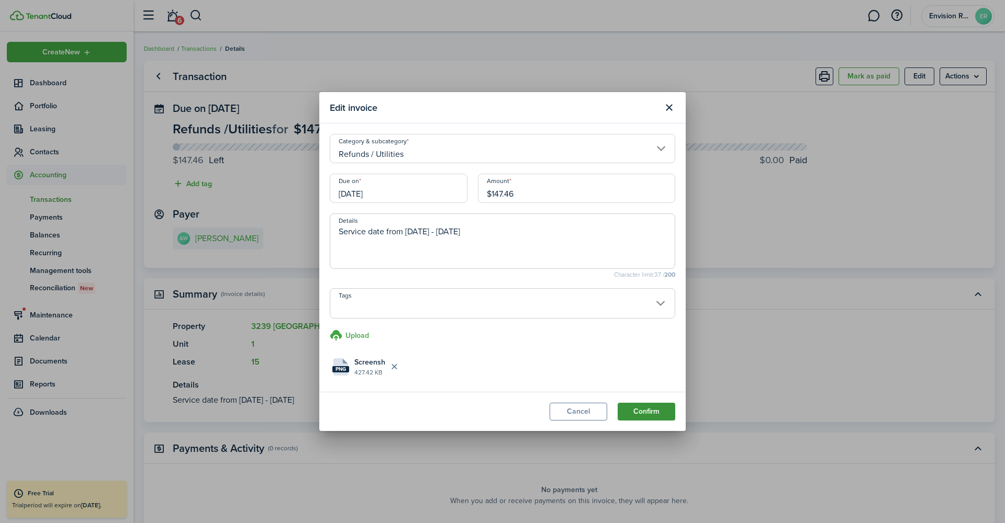
click at [639, 409] on button "Confirm" at bounding box center [646, 412] width 58 height 18
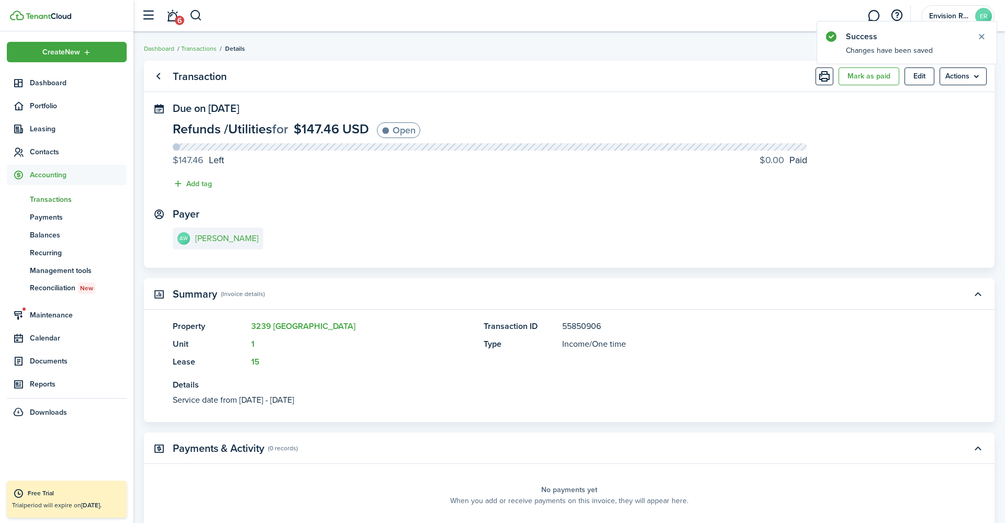
click at [43, 203] on span "Transactions" at bounding box center [78, 199] width 97 height 11
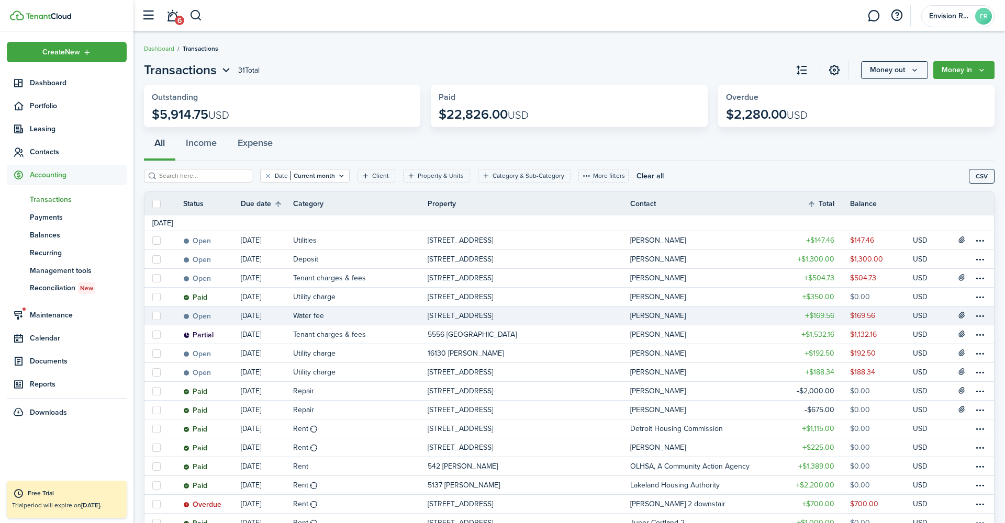
click at [306, 318] on table-info-title "Water fee" at bounding box center [308, 315] width 31 height 11
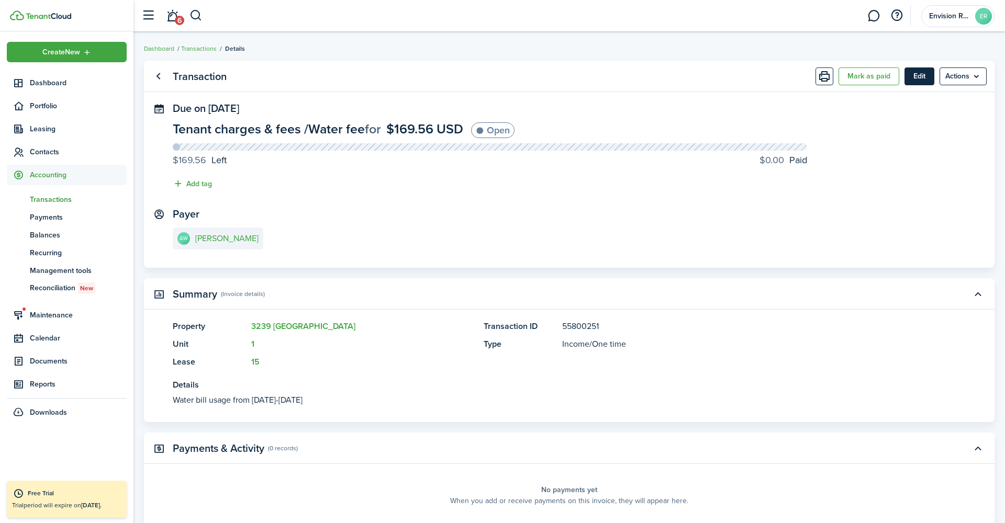
click at [919, 73] on button "Edit" at bounding box center [919, 77] width 30 height 18
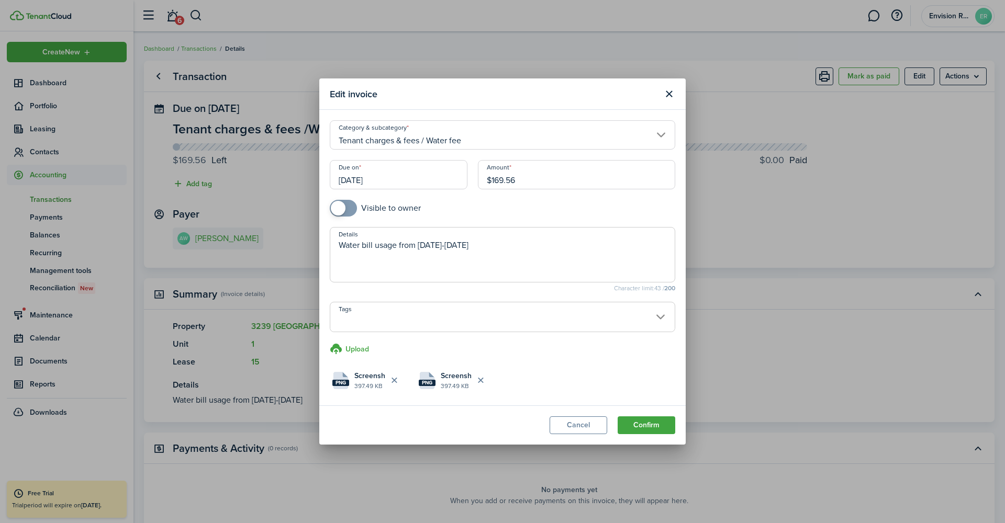
click at [438, 140] on input "Tenant charges & fees / Water fee" at bounding box center [502, 134] width 345 height 29
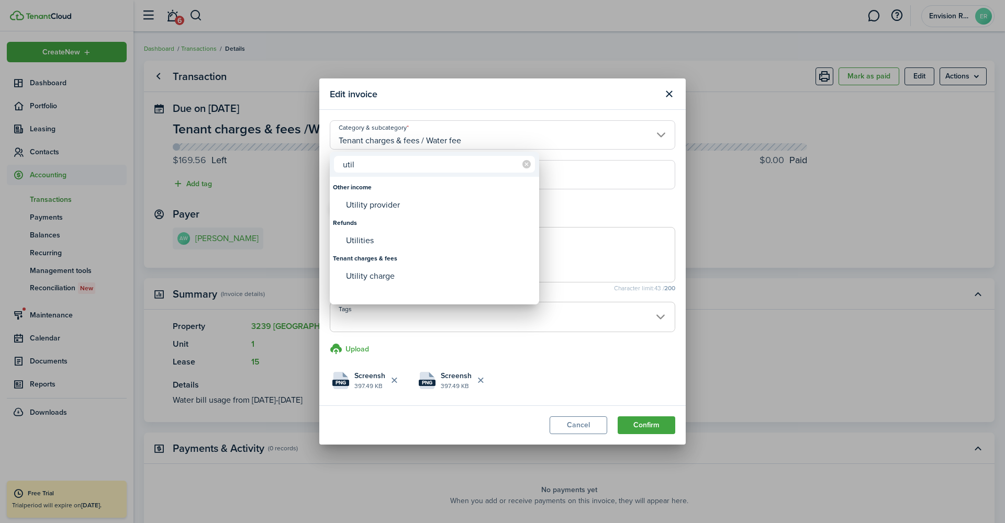
type input "util"
click at [378, 242] on div "Utilities" at bounding box center [438, 241] width 185 height 18
type input "Refunds / Utilities"
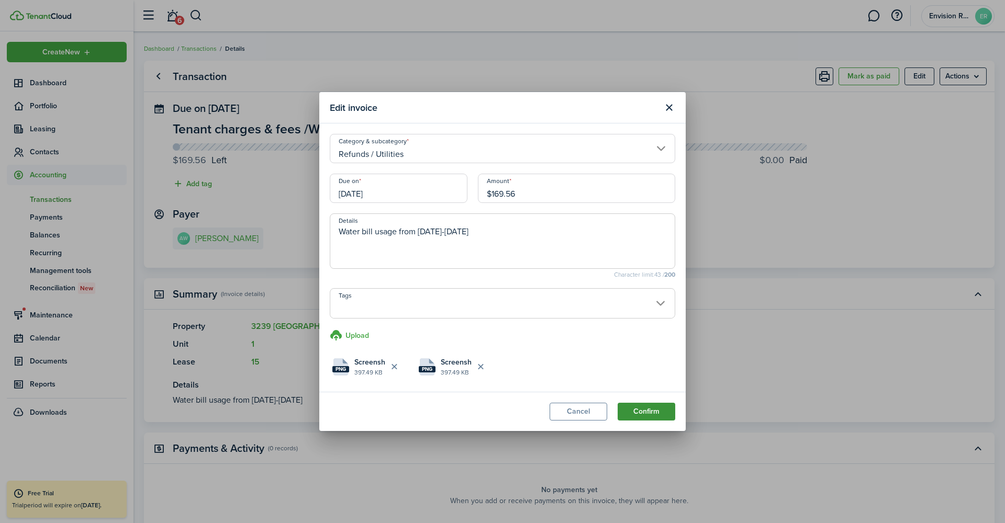
click at [634, 410] on button "Confirm" at bounding box center [646, 412] width 58 height 18
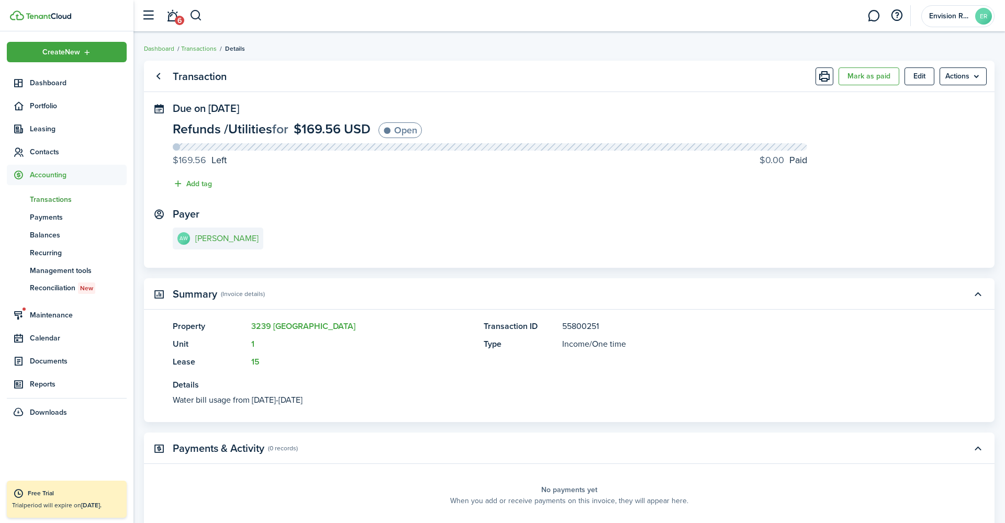
click at [69, 177] on span "Accounting" at bounding box center [78, 175] width 97 height 11
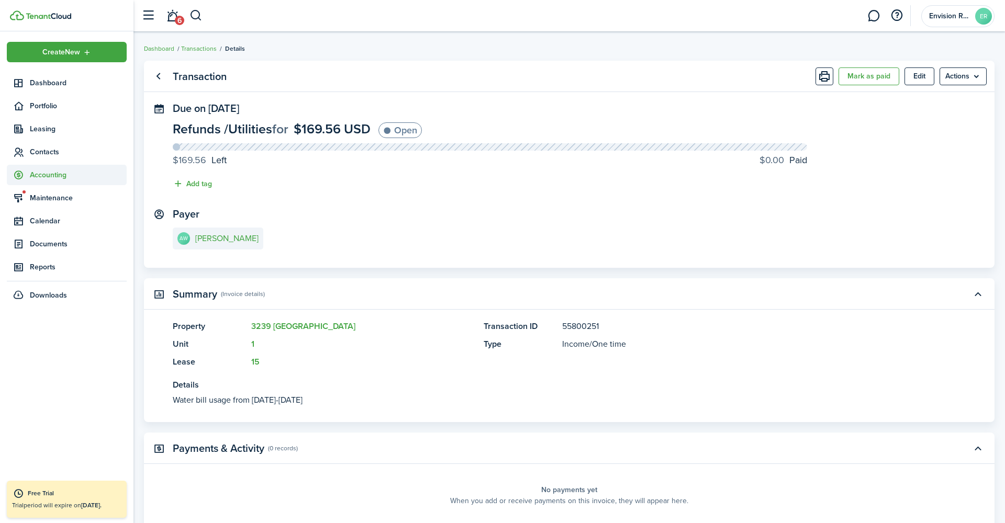
click at [69, 177] on span "Accounting" at bounding box center [78, 175] width 97 height 11
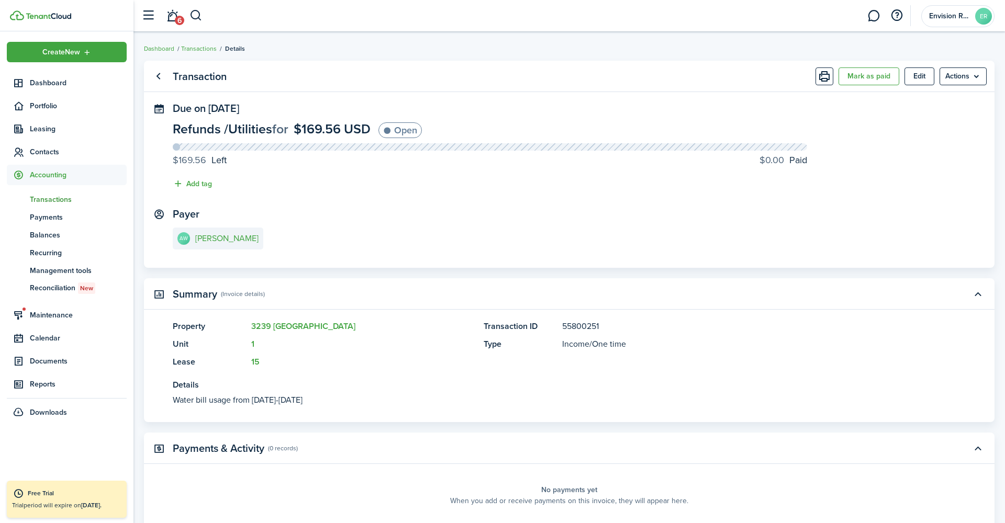
click at [56, 197] on span "Transactions" at bounding box center [78, 199] width 97 height 11
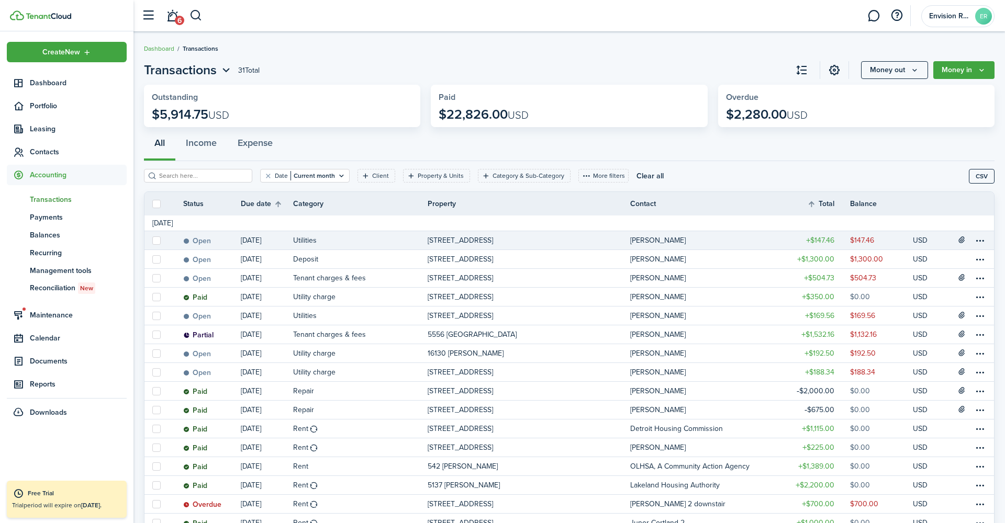
scroll to position [5, 0]
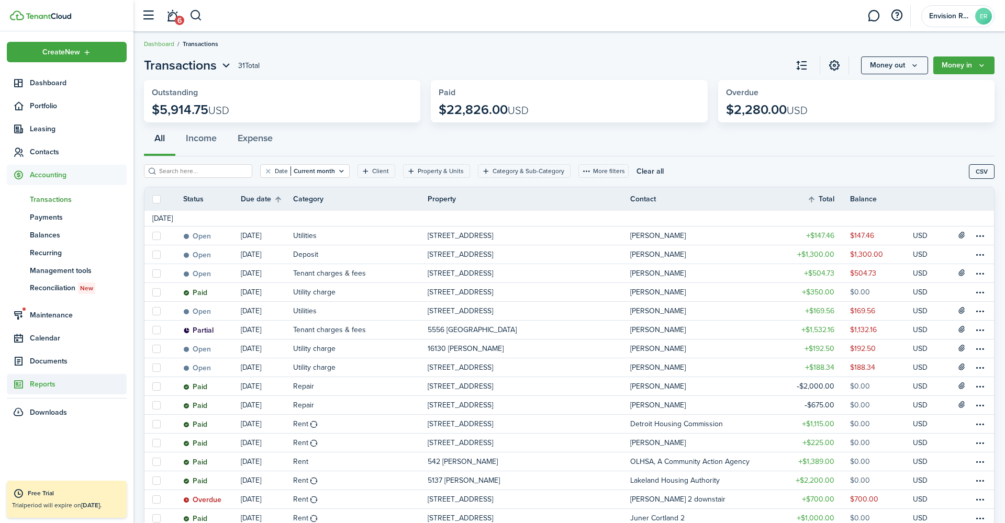
click at [41, 383] on span "Reports" at bounding box center [78, 384] width 97 height 11
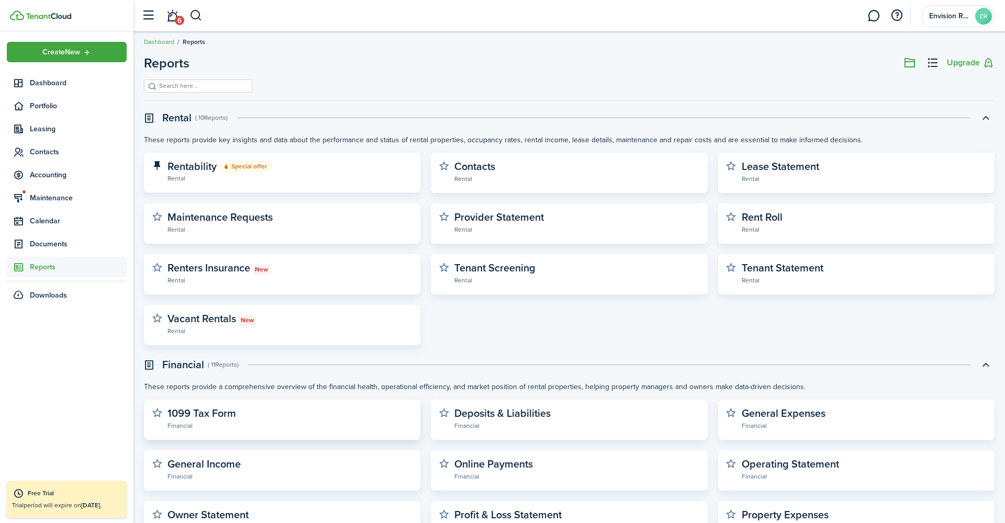
scroll to position [10, 0]
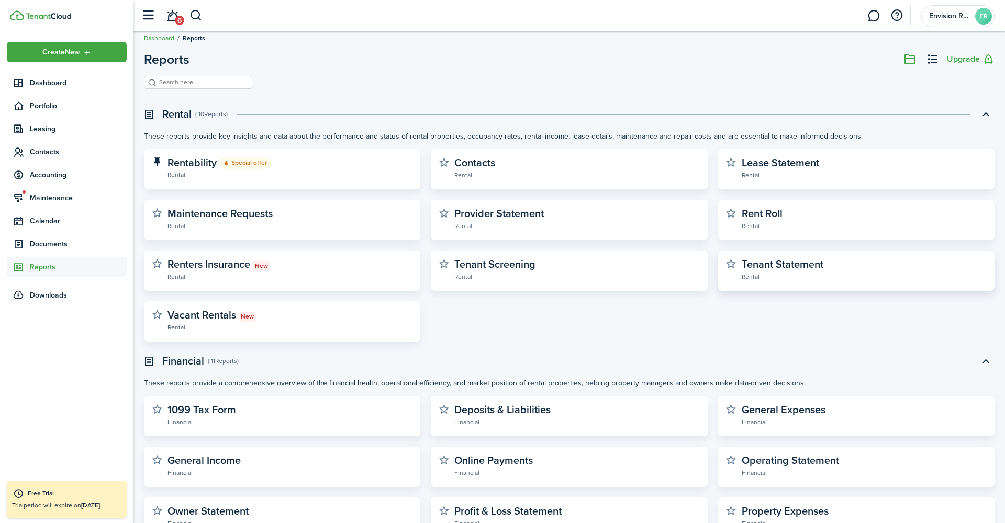
click at [750, 266] on widget-stats-description "Tenant Statement" at bounding box center [782, 264] width 82 height 16
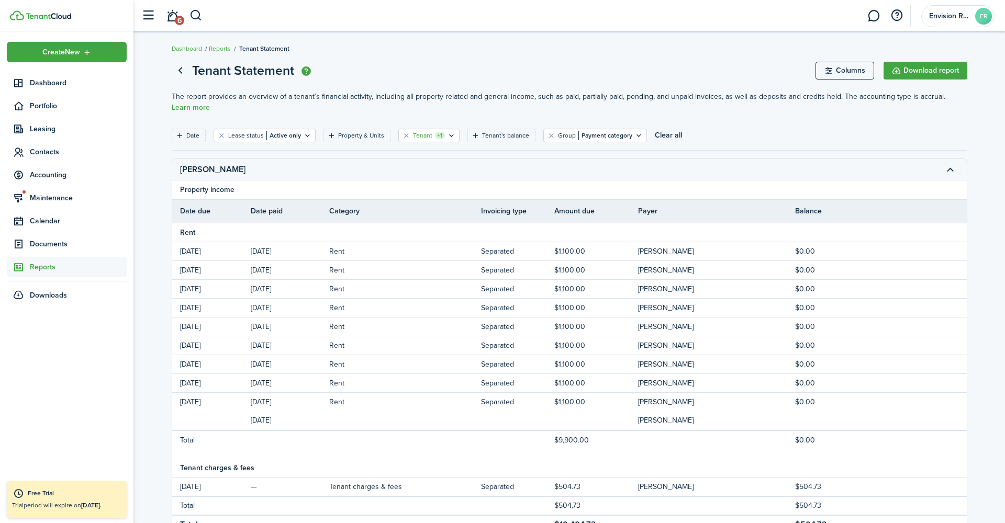
click at [435, 136] on filter-tag-counter "+1" at bounding box center [440, 135] width 10 height 7
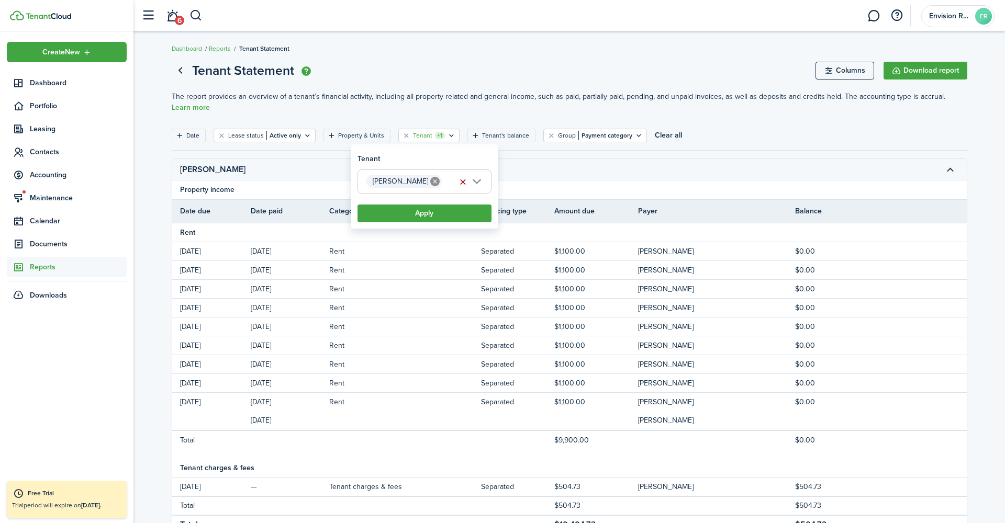
click at [460, 184] on button "button" at bounding box center [463, 182] width 15 height 15
click at [401, 188] on span "Choose tenant" at bounding box center [424, 181] width 133 height 23
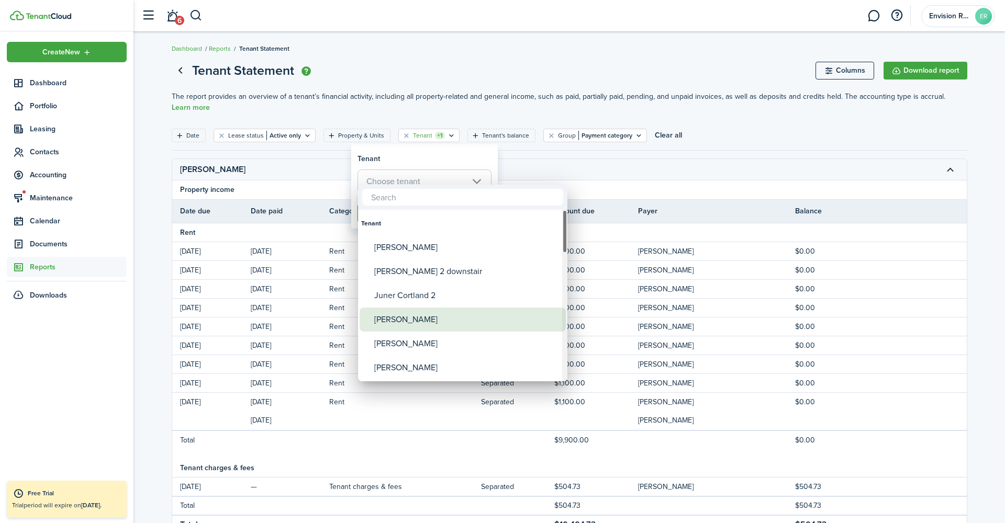
click at [397, 315] on div "[PERSON_NAME]" at bounding box center [466, 320] width 185 height 24
type input "[PERSON_NAME]"
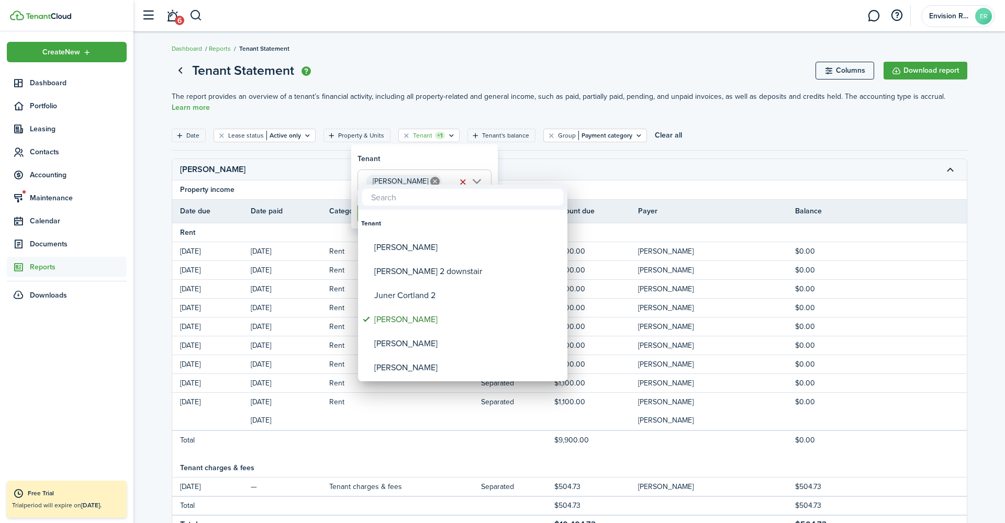
click at [491, 156] on div at bounding box center [502, 261] width 1172 height 691
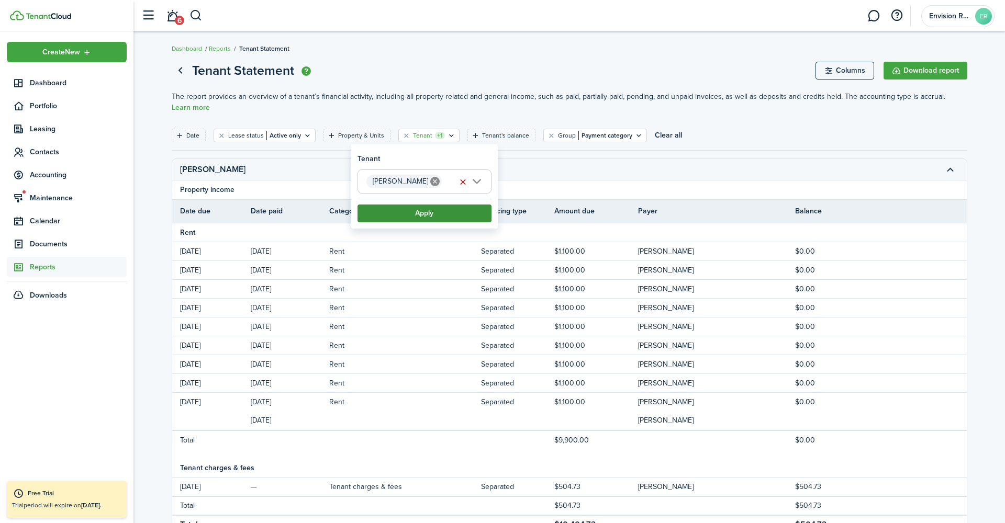
click at [429, 220] on button "Apply" at bounding box center [424, 214] width 134 height 18
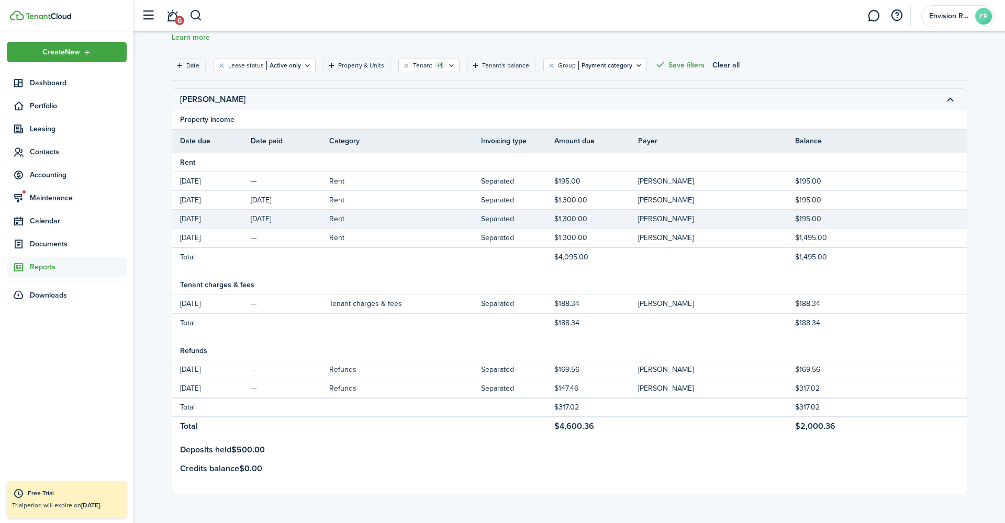
scroll to position [70, 0]
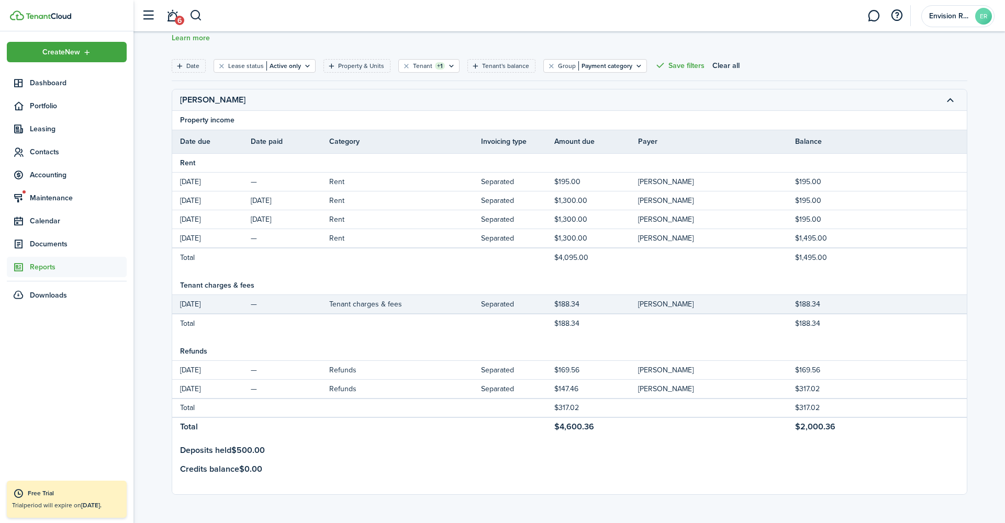
click at [801, 297] on tr "[DATE] — Tenant charges & fees Separated $188.34 [PERSON_NAME] $188.34" at bounding box center [569, 304] width 794 height 19
click at [203, 307] on td "[DATE]" at bounding box center [211, 304] width 78 height 14
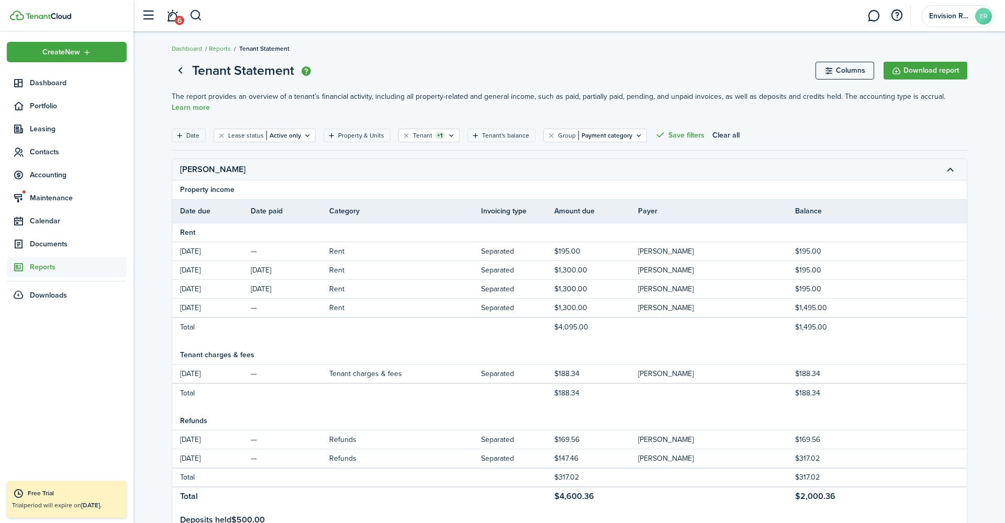
scroll to position [0, 0]
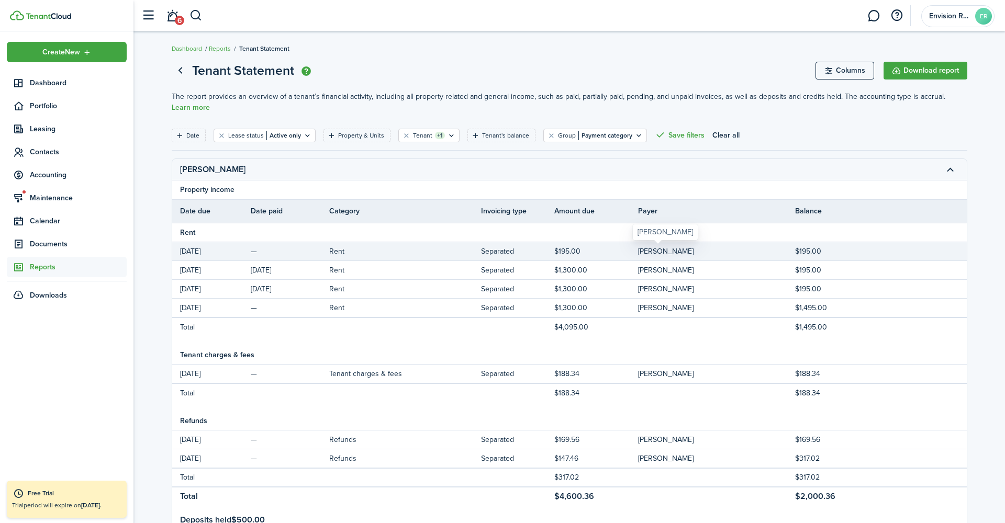
click at [661, 254] on span "[PERSON_NAME]" at bounding box center [665, 251] width 55 height 11
click at [570, 252] on td "$195.00" at bounding box center [596, 251] width 84 height 14
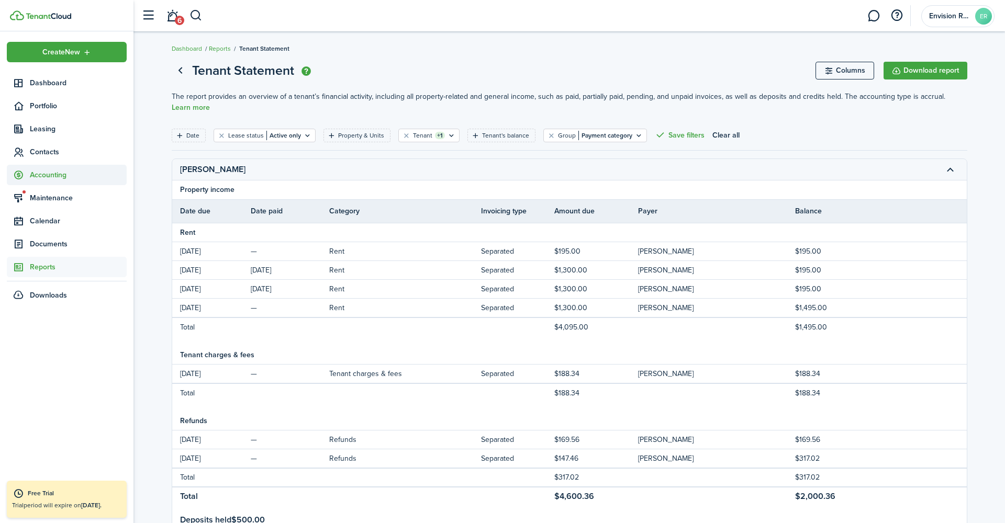
click at [69, 183] on span "Accounting" at bounding box center [67, 175] width 120 height 20
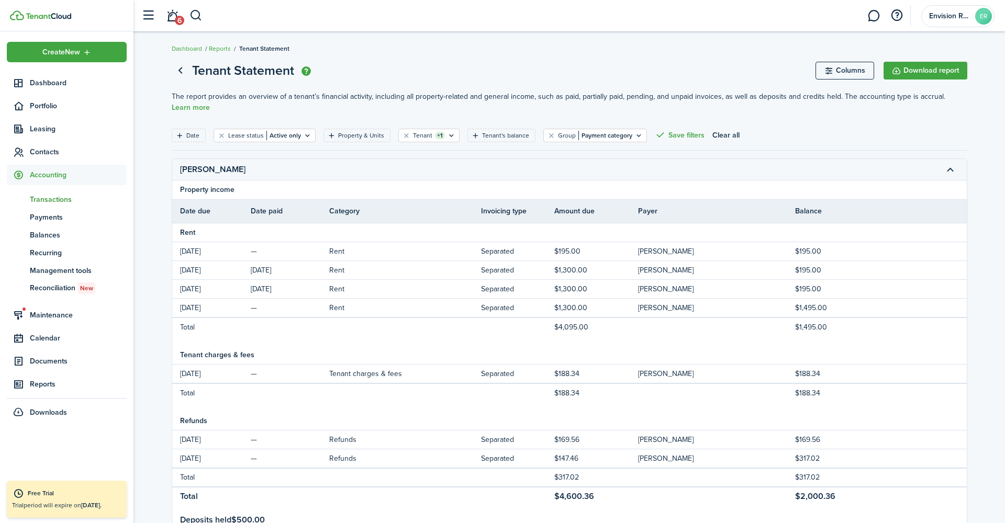
click at [63, 196] on span "Transactions" at bounding box center [78, 199] width 97 height 11
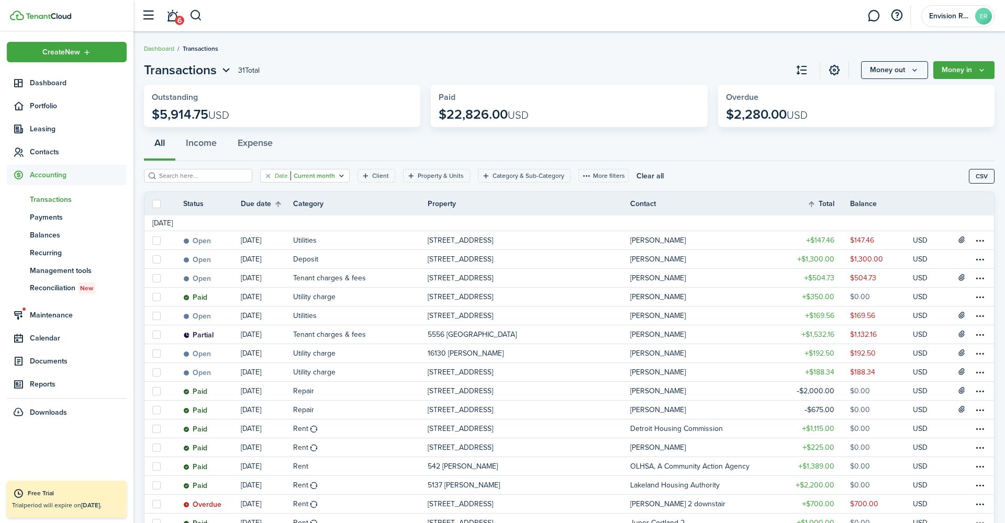
click at [340, 177] on icon "Open filter" at bounding box center [341, 176] width 9 height 8
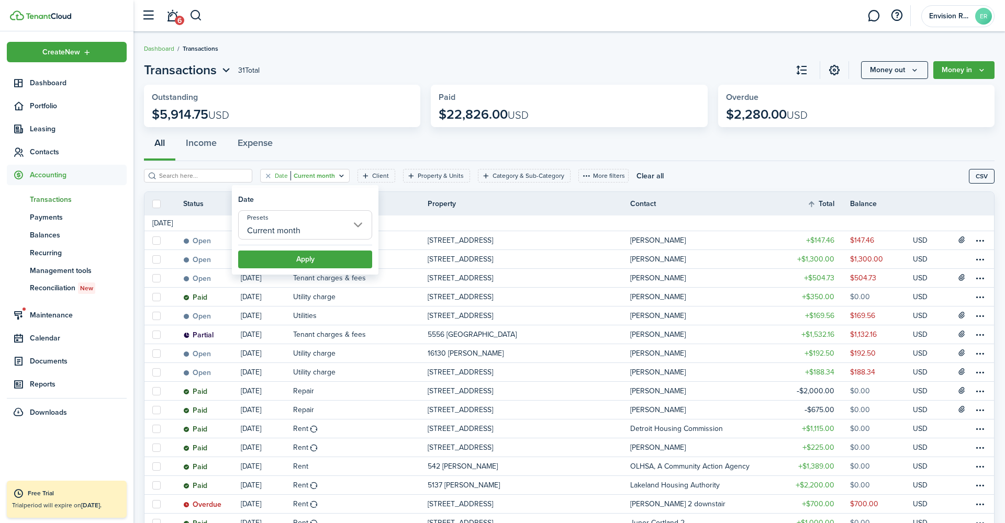
click at [318, 229] on input "Current month" at bounding box center [305, 224] width 134 height 29
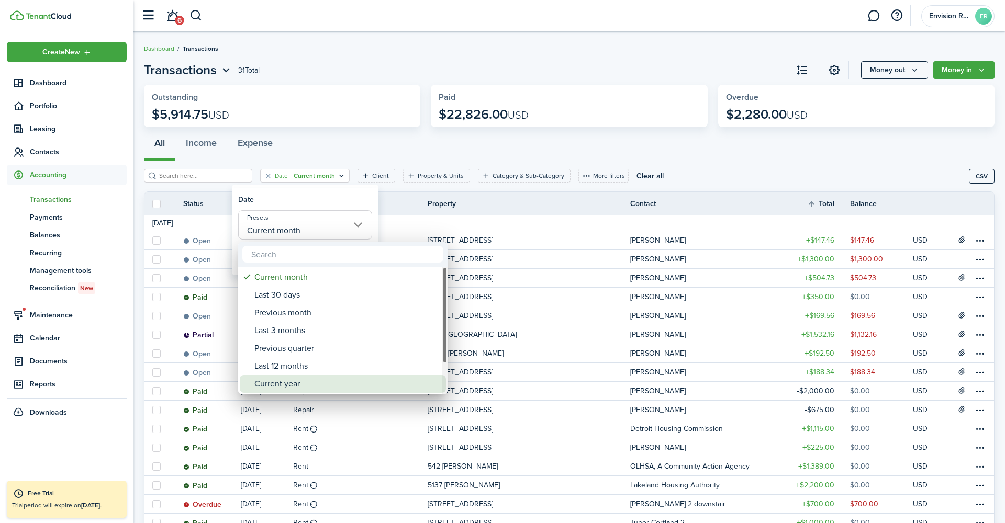
click at [291, 382] on div "Current year" at bounding box center [346, 384] width 185 height 18
type input "Current year"
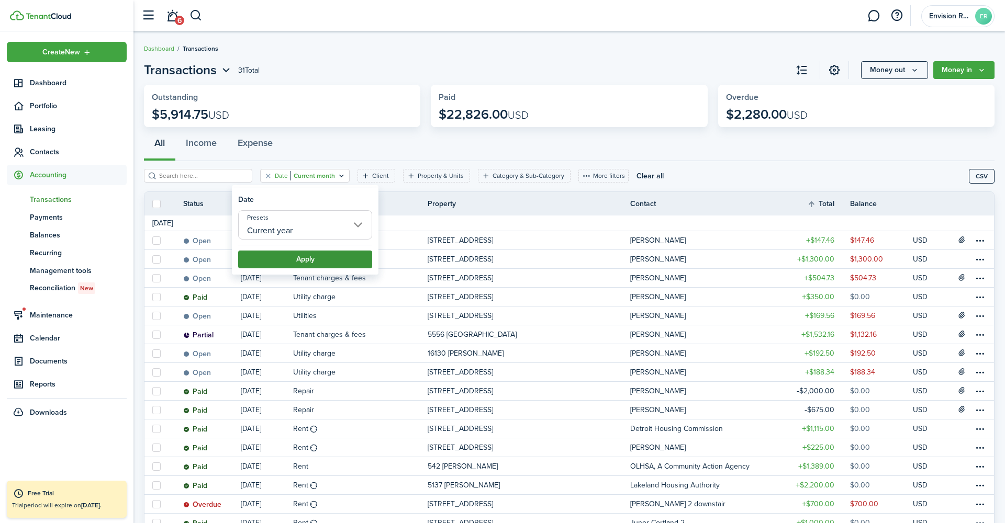
click at [325, 256] on button "Apply" at bounding box center [305, 260] width 134 height 18
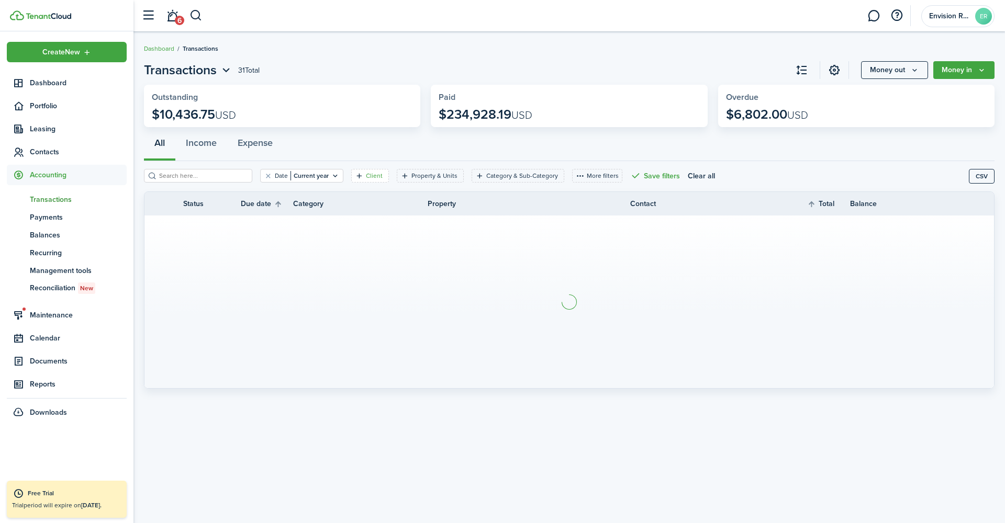
click at [373, 171] on filter-tag "Client" at bounding box center [370, 176] width 38 height 14
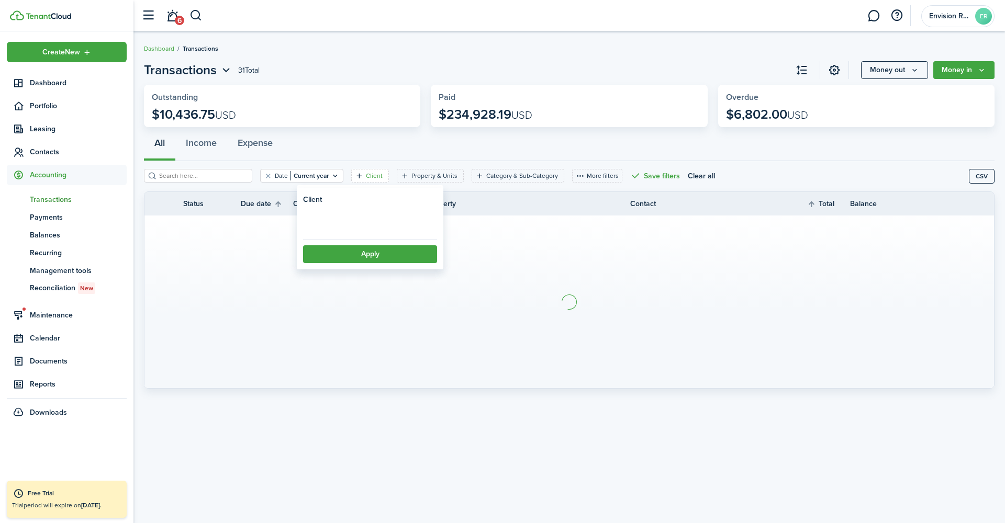
click at [348, 224] on loading-skeleton at bounding box center [370, 222] width 134 height 24
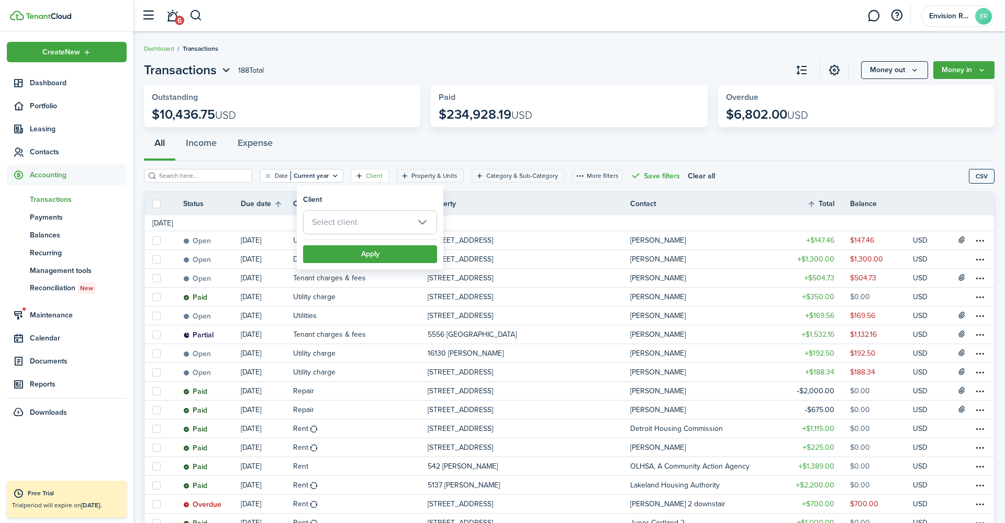
click at [350, 223] on span "Select client" at bounding box center [335, 222] width 46 height 12
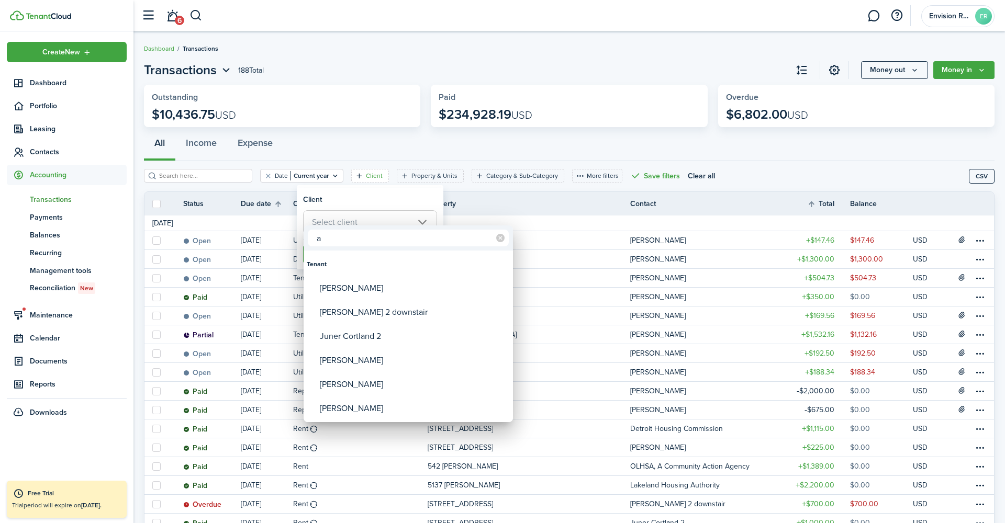
type input "a"
click at [340, 358] on div "[PERSON_NAME]" at bounding box center [412, 360] width 185 height 24
type input "[PERSON_NAME]"
click at [397, 192] on div at bounding box center [502, 261] width 1172 height 691
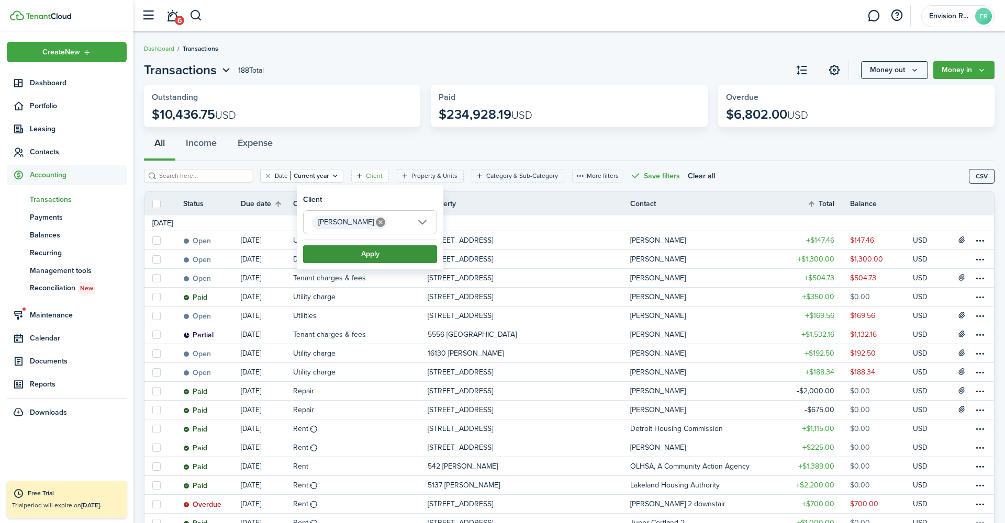
click at [359, 256] on button "Apply" at bounding box center [370, 254] width 134 height 18
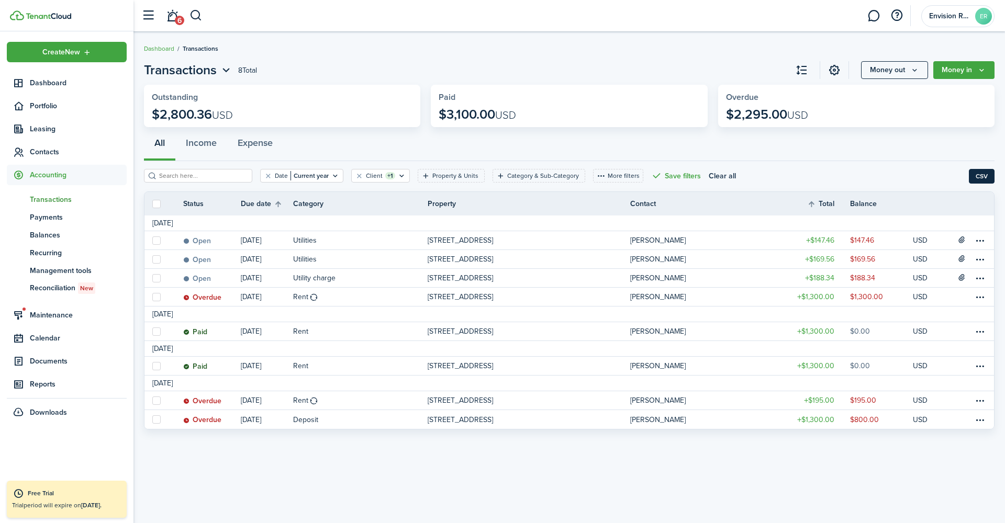
click at [983, 181] on button "CSV" at bounding box center [982, 176] width 26 height 15
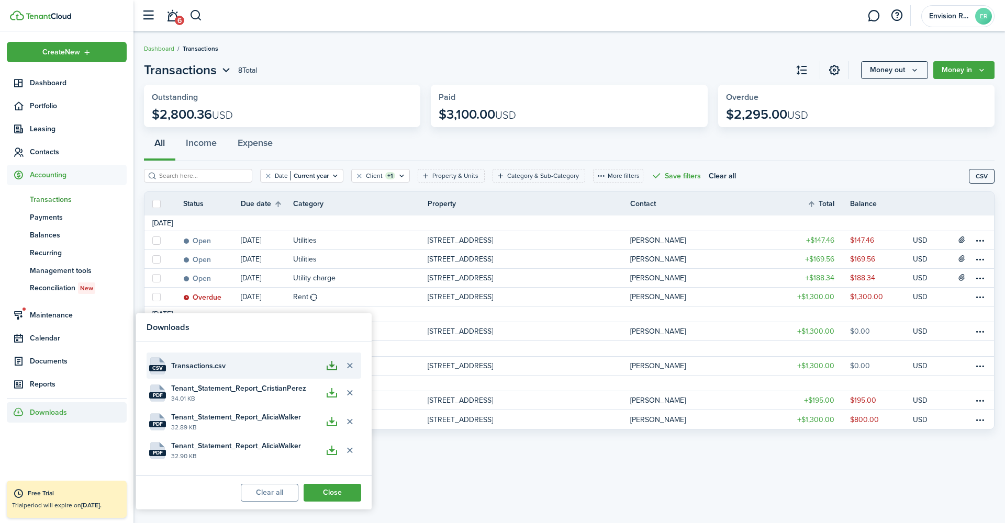
click at [333, 365] on button "button" at bounding box center [332, 366] width 18 height 18
click at [209, 364] on span "Transactions.csv" at bounding box center [198, 366] width 54 height 11
click at [153, 365] on file-extension "csv" at bounding box center [157, 368] width 17 height 6
click at [480, 456] on div "Transactions 8 Total Money out Money in Outstanding $2,800.36 USD Paid $3,100.0…" at bounding box center [568, 277] width 871 height 444
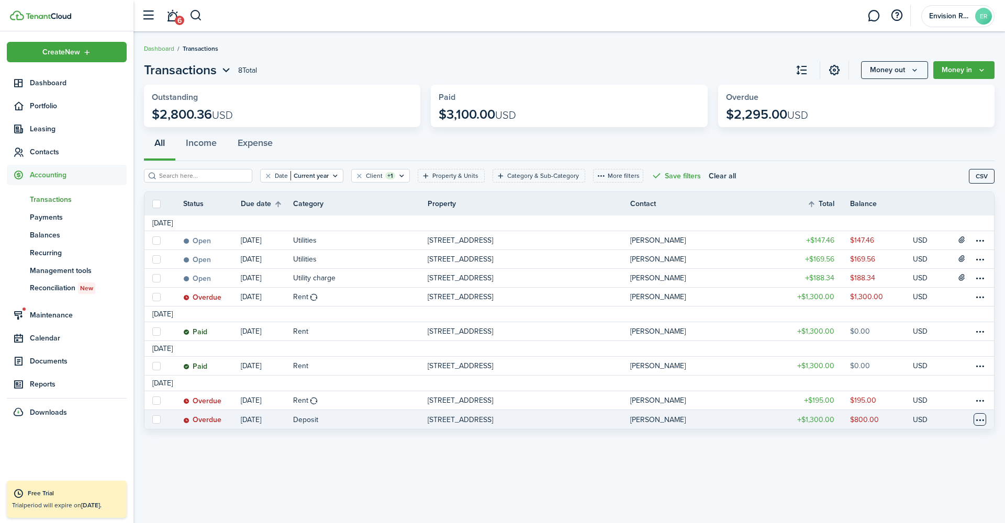
click at [977, 418] on table-menu-btn-icon at bounding box center [979, 419] width 13 height 13
click at [730, 498] on div "Transactions 8 Total Money out Money in Outstanding $2,800.36 USD Paid $3,100.0…" at bounding box center [568, 277] width 871 height 444
click at [608, 177] on button "More filters" at bounding box center [618, 176] width 50 height 14
click at [630, 217] on button "Transaction status" at bounding box center [614, 214] width 92 height 19
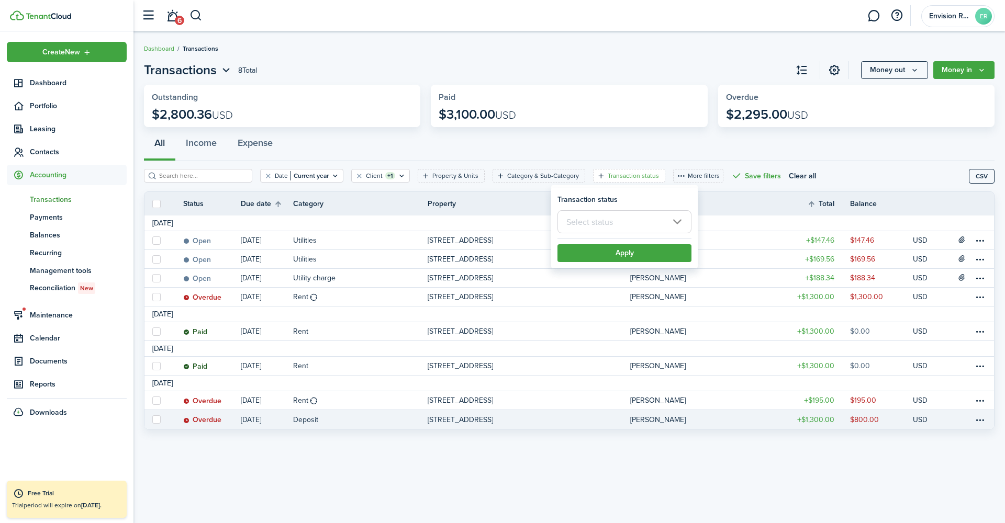
click at [748, 200] on th "Contact" at bounding box center [708, 203] width 157 height 11
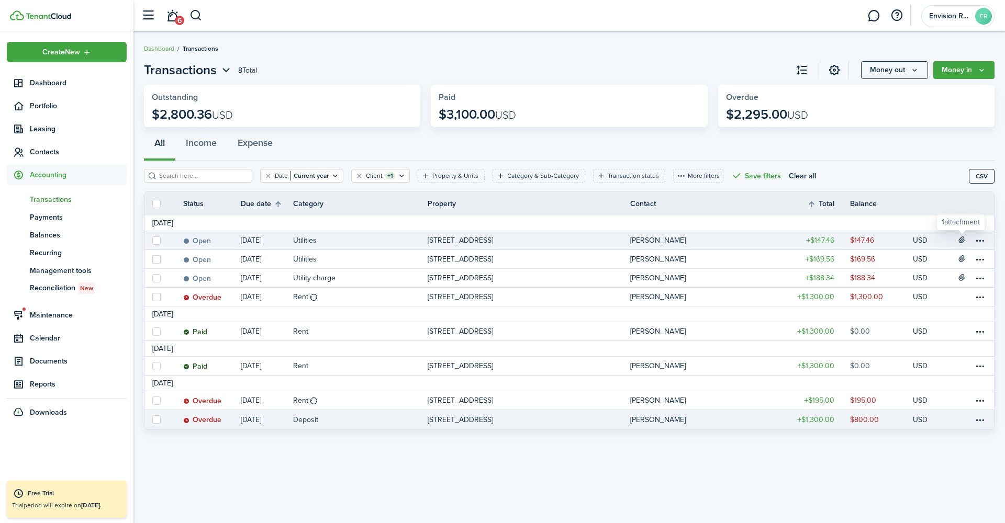
click at [961, 238] on icon at bounding box center [961, 239] width 9 height 8
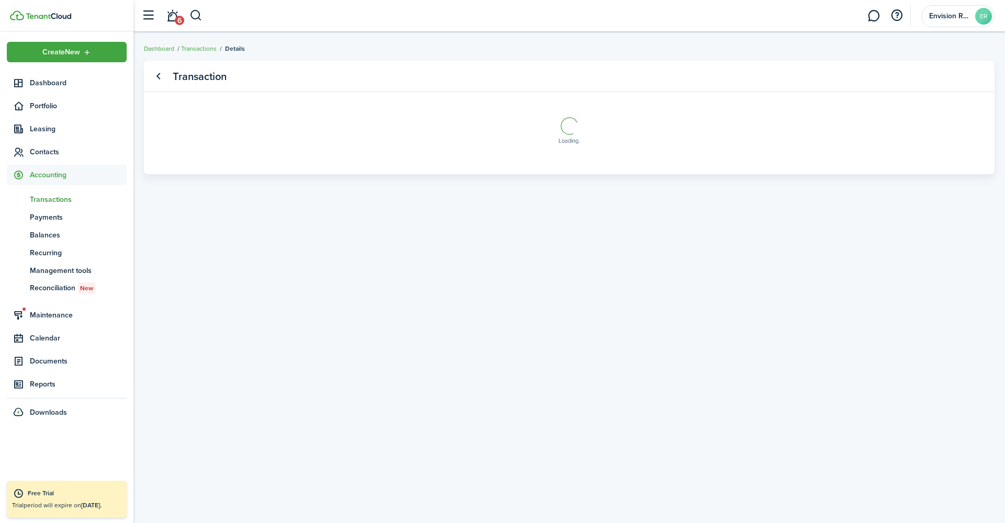
click at [961, 238] on transaction-view-wrapper "Transaction Loading" at bounding box center [568, 277] width 871 height 444
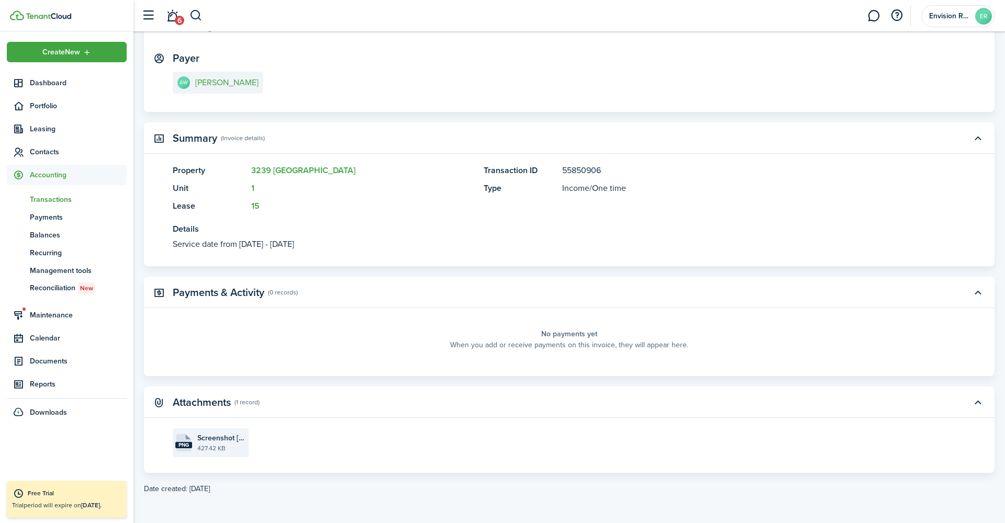
scroll to position [155, 0]
click at [186, 443] on file-extension "png" at bounding box center [183, 446] width 17 height 6
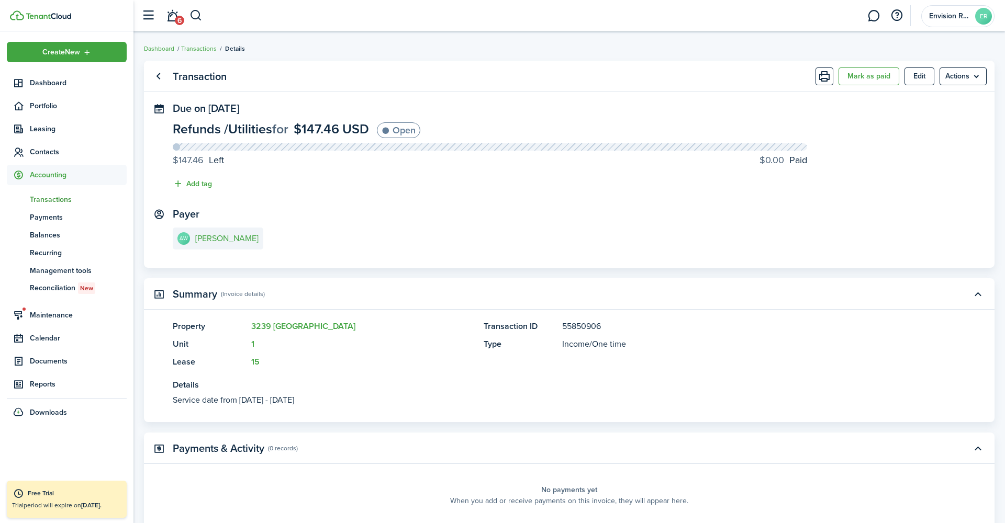
scroll to position [0, 0]
drag, startPoint x: 173, startPoint y: 85, endPoint x: 158, endPoint y: 77, distance: 16.9
click at [163, 81] on panel-main-header "Transaction [PERSON_NAME] as paid Edit Actions" at bounding box center [569, 76] width 850 height 31
click at [161, 81] on link "Go back" at bounding box center [158, 77] width 18 height 18
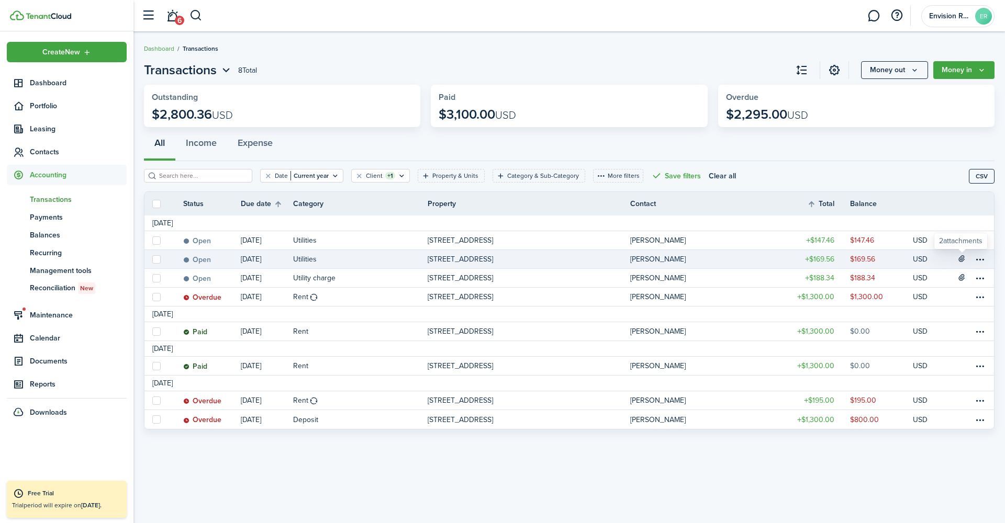
click at [961, 257] on icon at bounding box center [961, 258] width 9 height 8
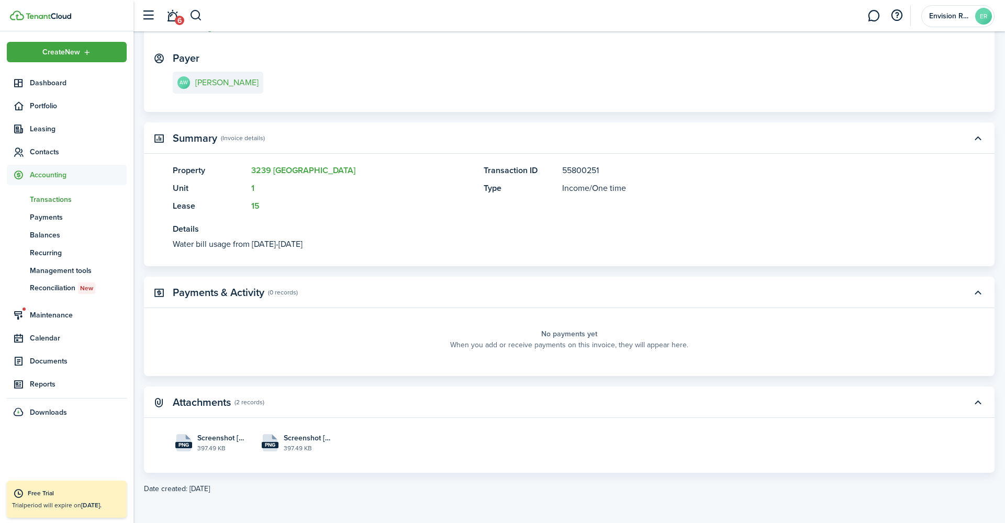
scroll to position [155, 0]
click at [217, 440] on span "Screenshot [DATE] 10.23.14 PM.png" at bounding box center [221, 438] width 49 height 11
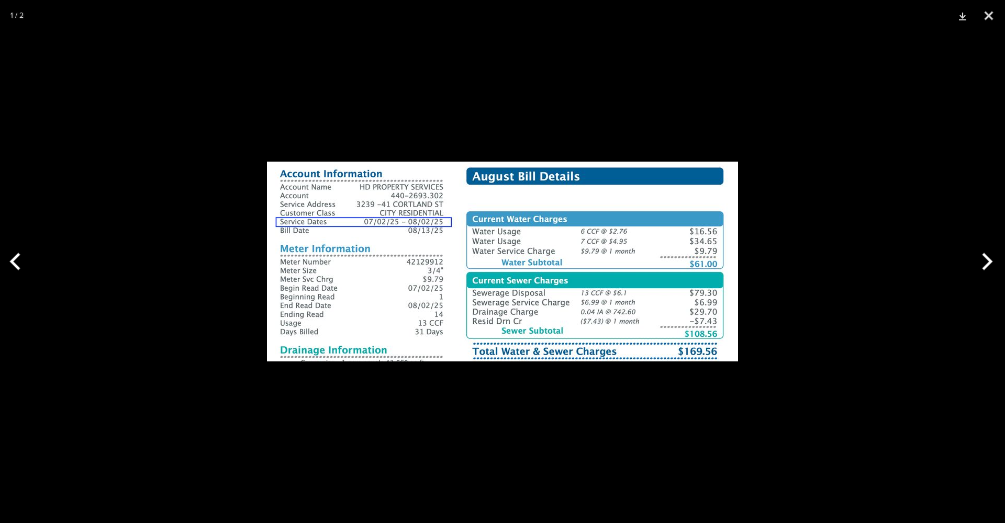
click at [986, 263] on button "Next" at bounding box center [984, 261] width 39 height 52
click at [987, 14] on button "Close" at bounding box center [988, 15] width 26 height 31
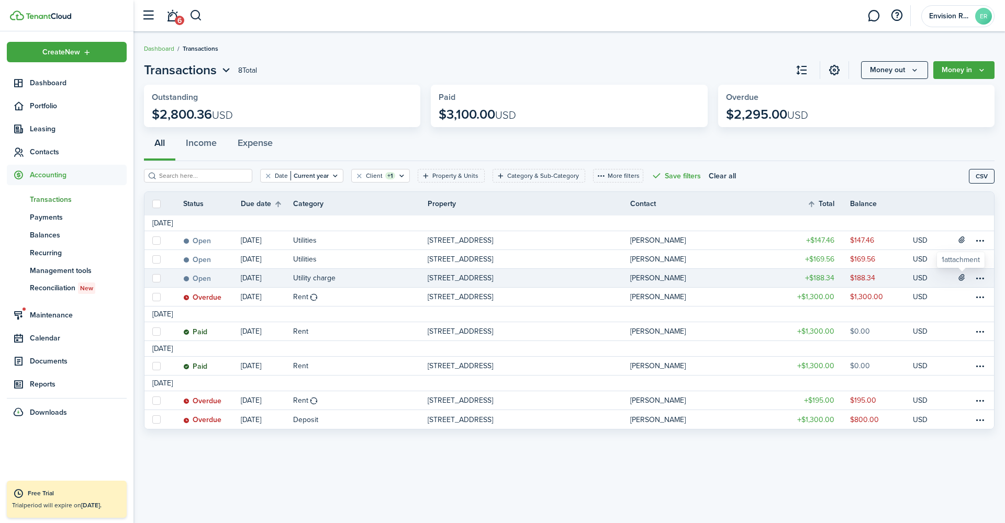
click at [964, 277] on icon at bounding box center [961, 277] width 9 height 8
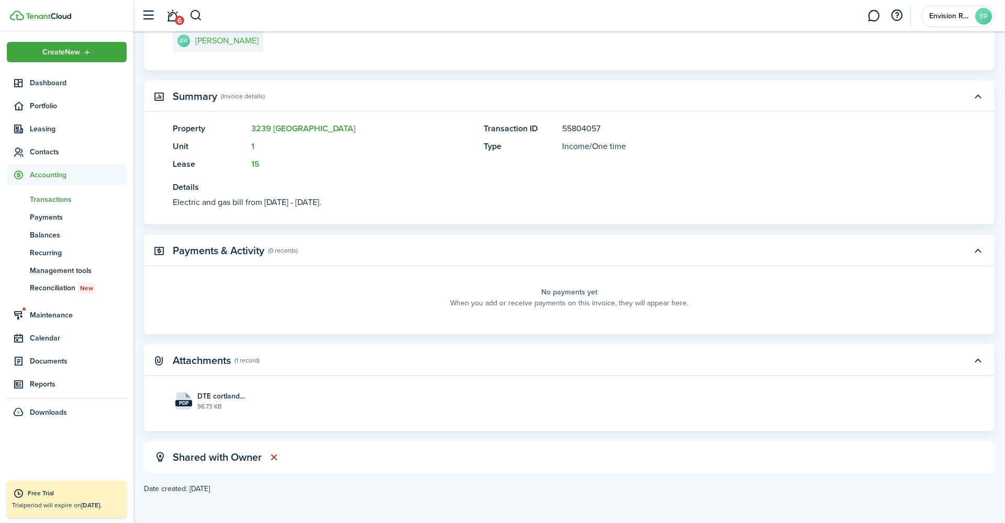
scroll to position [197, 0]
click at [210, 390] on file "pdf DTE cortland 3239.pdf 98.73 KB" at bounding box center [211, 401] width 76 height 29
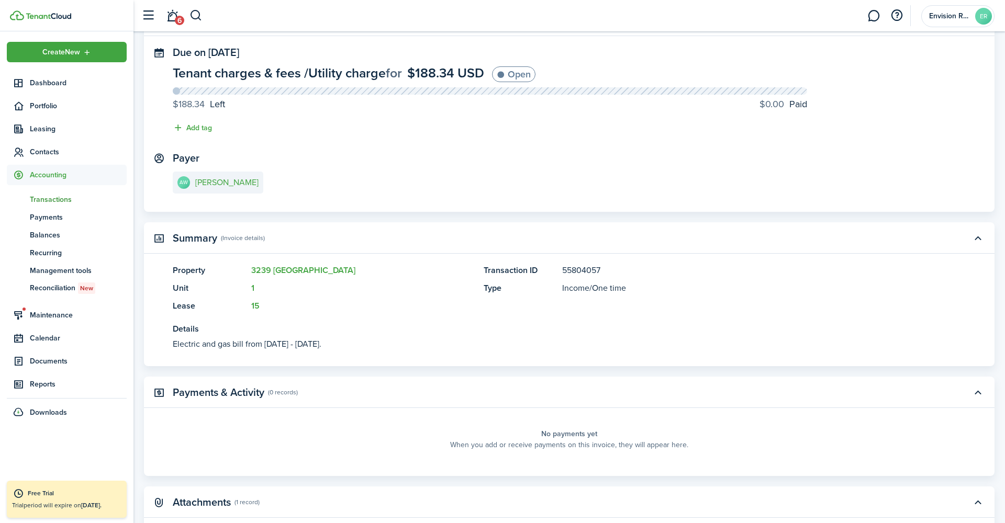
scroll to position [55, 0]
click at [211, 183] on e-details-info-title "[PERSON_NAME]" at bounding box center [226, 183] width 63 height 9
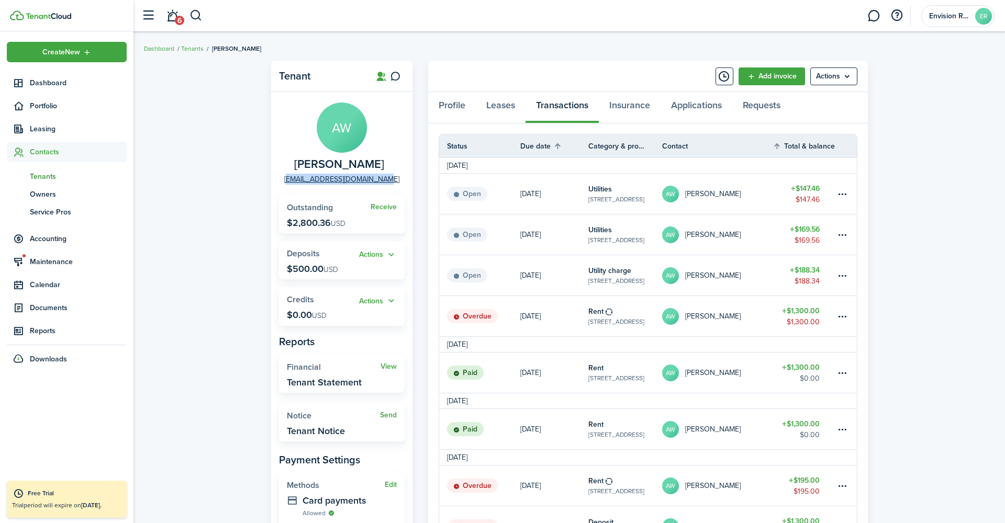
drag, startPoint x: 396, startPoint y: 178, endPoint x: 295, endPoint y: 178, distance: 101.0
click at [295, 178] on panel-main-group "AW [PERSON_NAME] [EMAIL_ADDRESS][DOMAIN_NAME]" at bounding box center [342, 144] width 126 height 82
copy link "[EMAIL_ADDRESS][DOMAIN_NAME]"
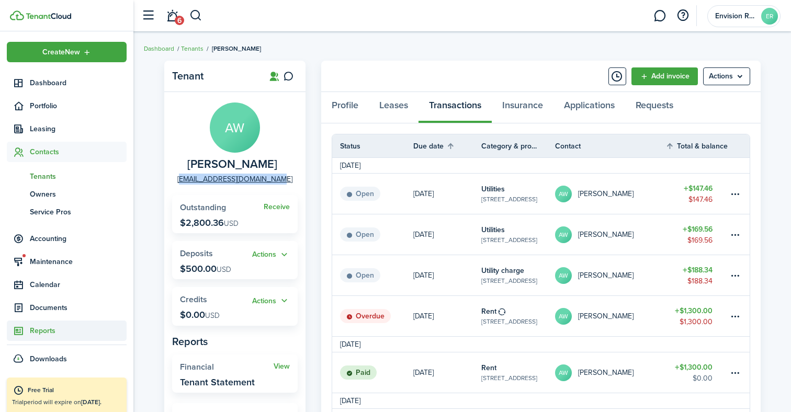
click at [33, 323] on link "Reports" at bounding box center [67, 331] width 120 height 20
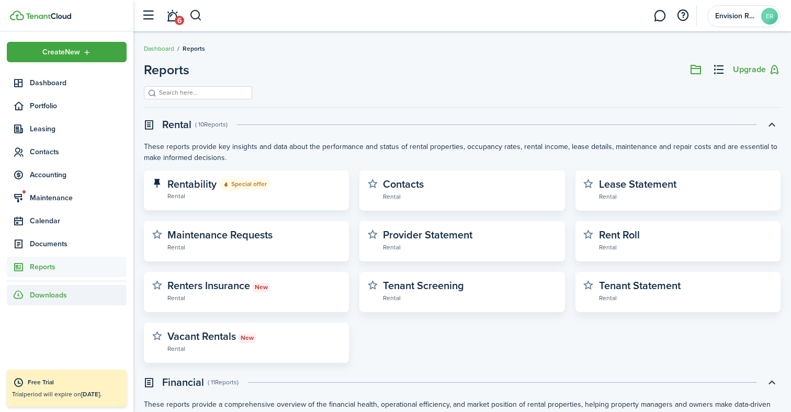
click at [46, 296] on span "Downloads" at bounding box center [48, 295] width 37 height 11
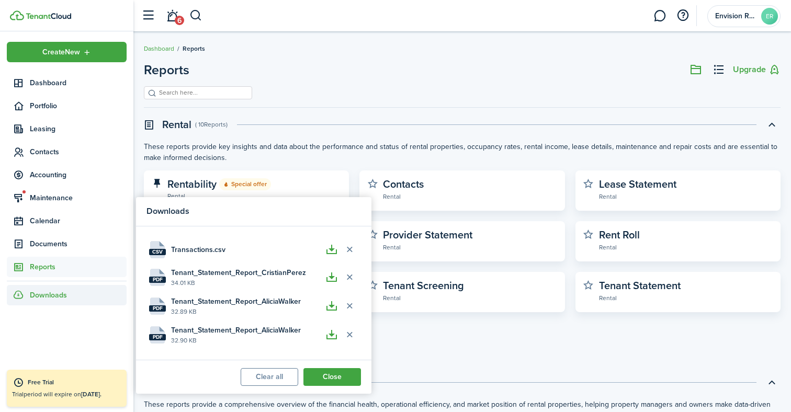
click at [59, 261] on link "Reports" at bounding box center [67, 267] width 120 height 20
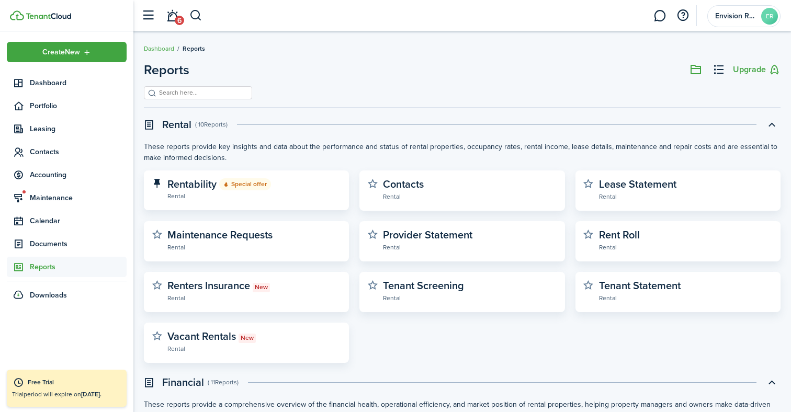
drag, startPoint x: 181, startPoint y: 104, endPoint x: 185, endPoint y: 85, distance: 19.3
click at [181, 104] on div at bounding box center [462, 96] width 637 height 21
click at [185, 85] on header-page "Reports Upgrade" at bounding box center [462, 74] width 637 height 26
click at [182, 99] on filter-search at bounding box center [198, 92] width 108 height 13
click at [190, 91] on input "search" at bounding box center [202, 93] width 92 height 10
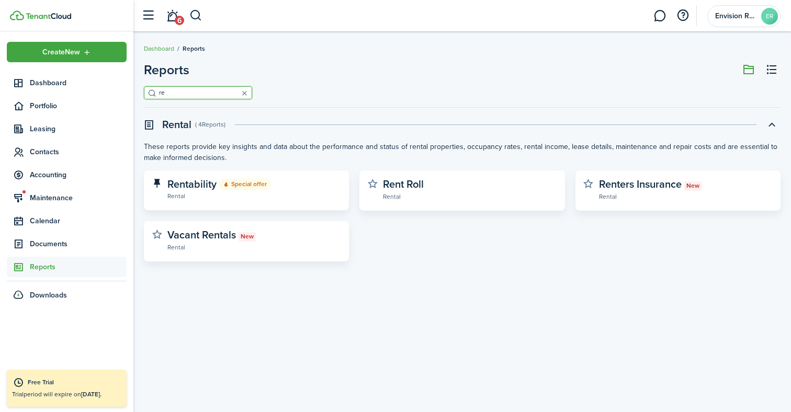
type input "r"
type input "verif"
